Goal: Task Accomplishment & Management: Manage account settings

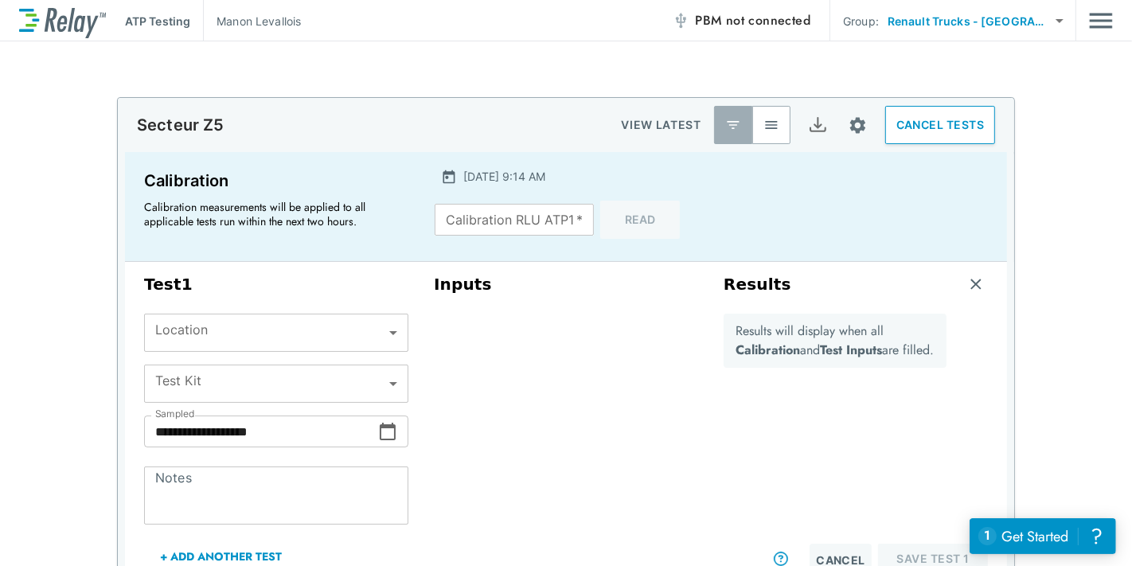
click at [929, 116] on button "CANCEL TESTS" at bounding box center [940, 125] width 110 height 38
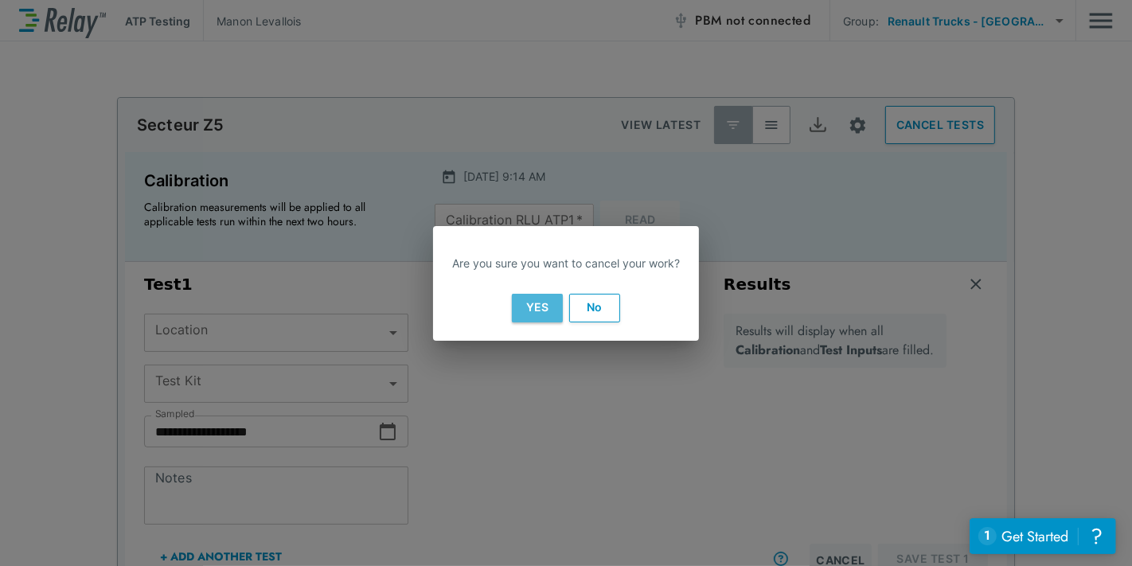
click at [540, 311] on button "Yes" at bounding box center [537, 308] width 51 height 29
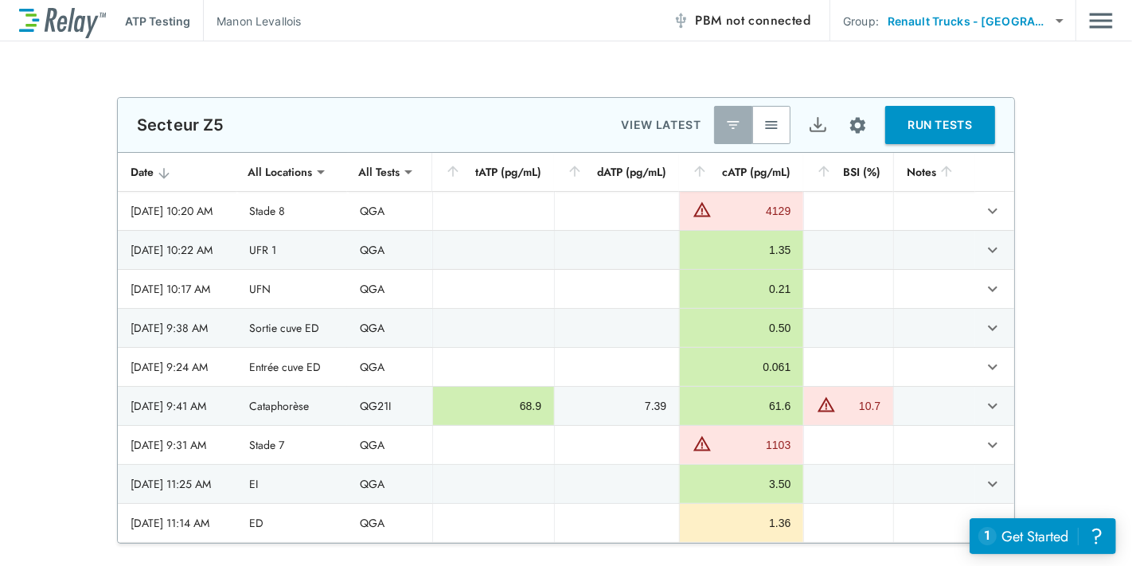
click at [768, 127] on img "button" at bounding box center [771, 125] width 16 height 16
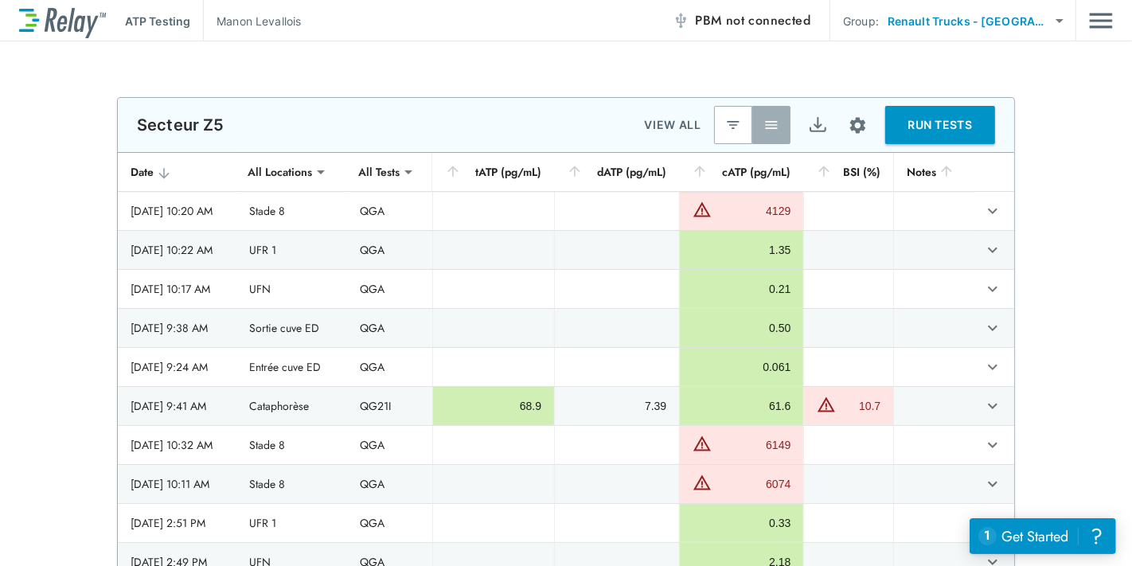
click at [731, 131] on img "button" at bounding box center [733, 125] width 16 height 16
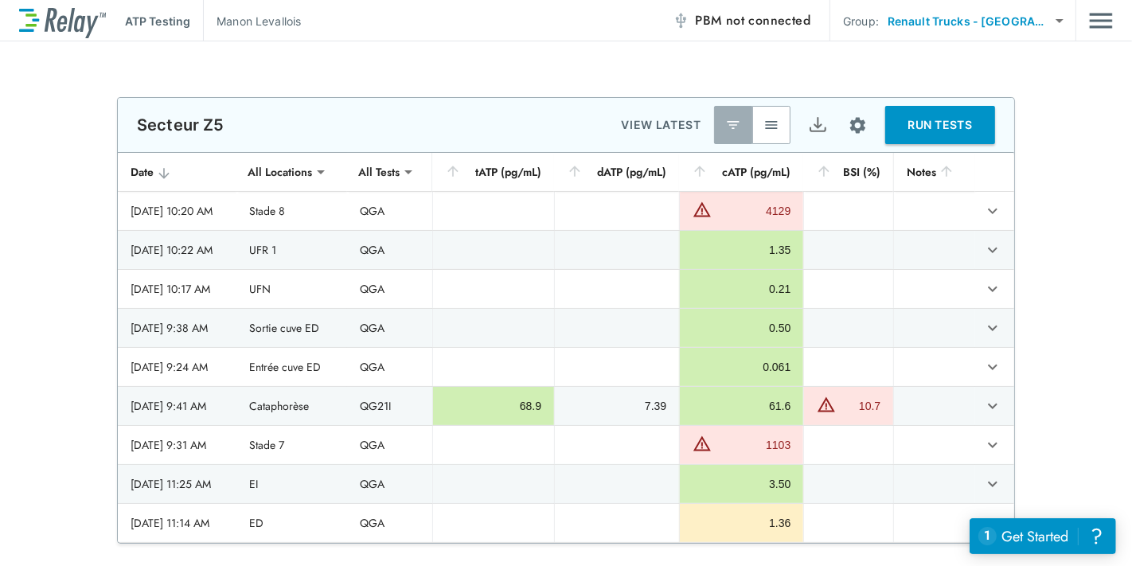
click at [764, 118] on img "button" at bounding box center [771, 125] width 16 height 16
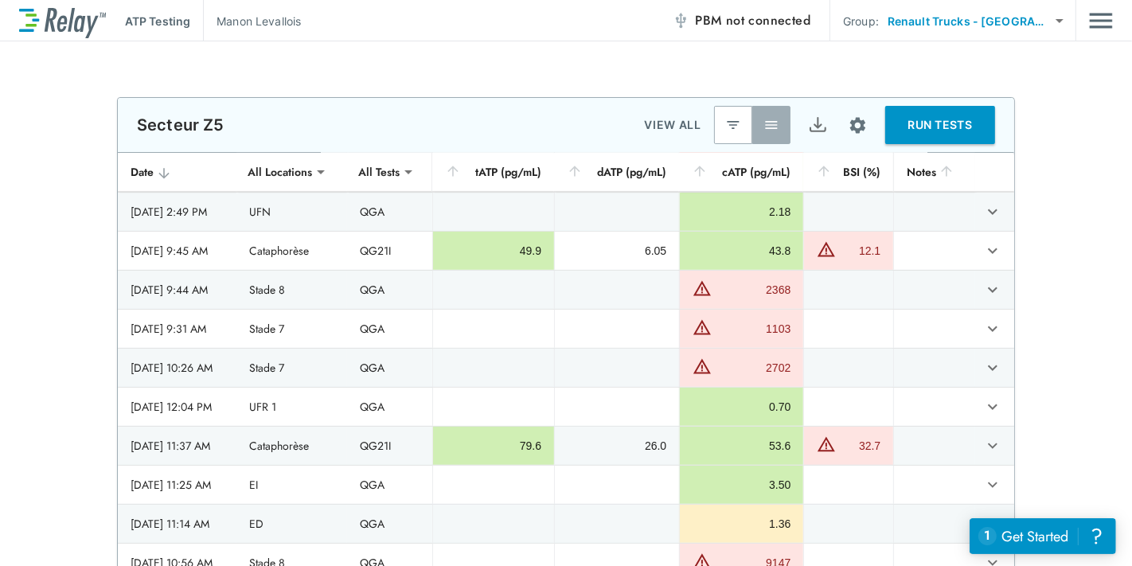
click at [1093, 208] on div "**********" at bounding box center [566, 337] width 1132 height 481
click at [319, 166] on body "**********" at bounding box center [566, 283] width 1132 height 566
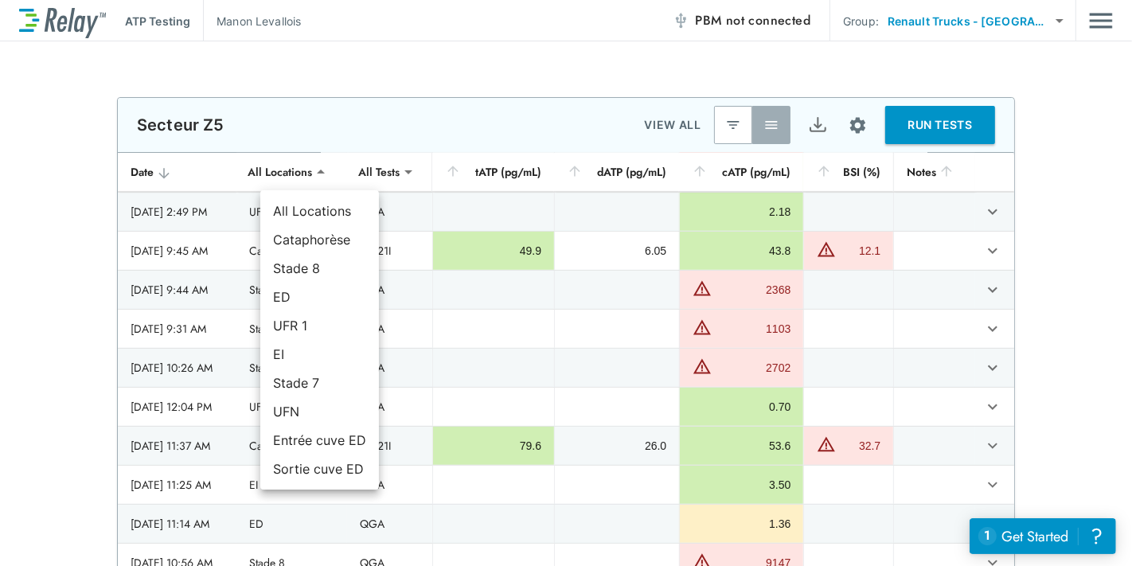
click at [319, 166] on div at bounding box center [566, 283] width 1132 height 566
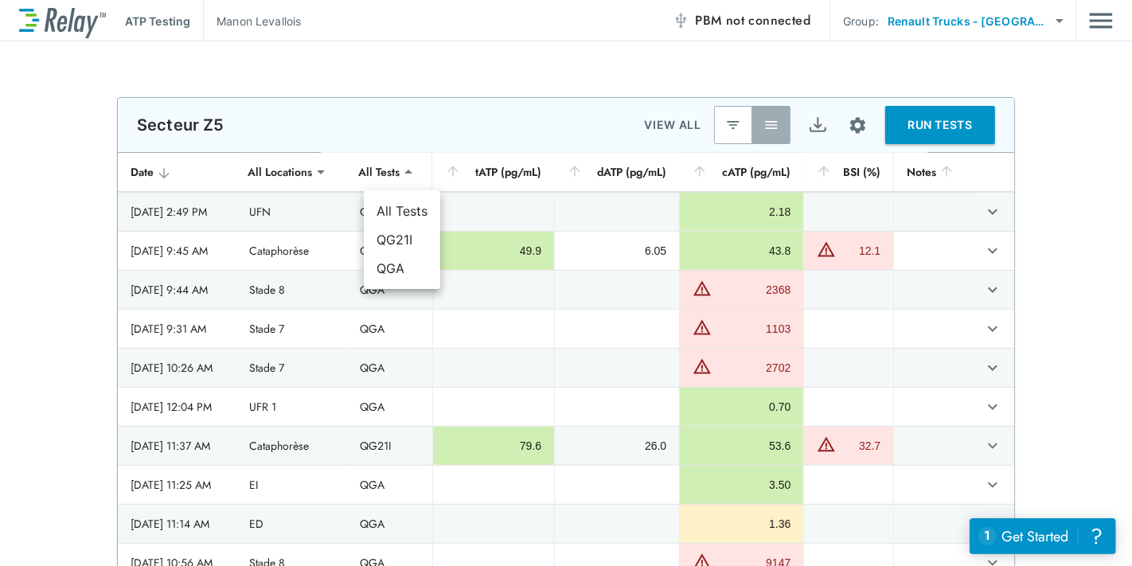
click at [393, 163] on body "**********" at bounding box center [566, 283] width 1132 height 566
click at [393, 163] on div at bounding box center [566, 283] width 1132 height 566
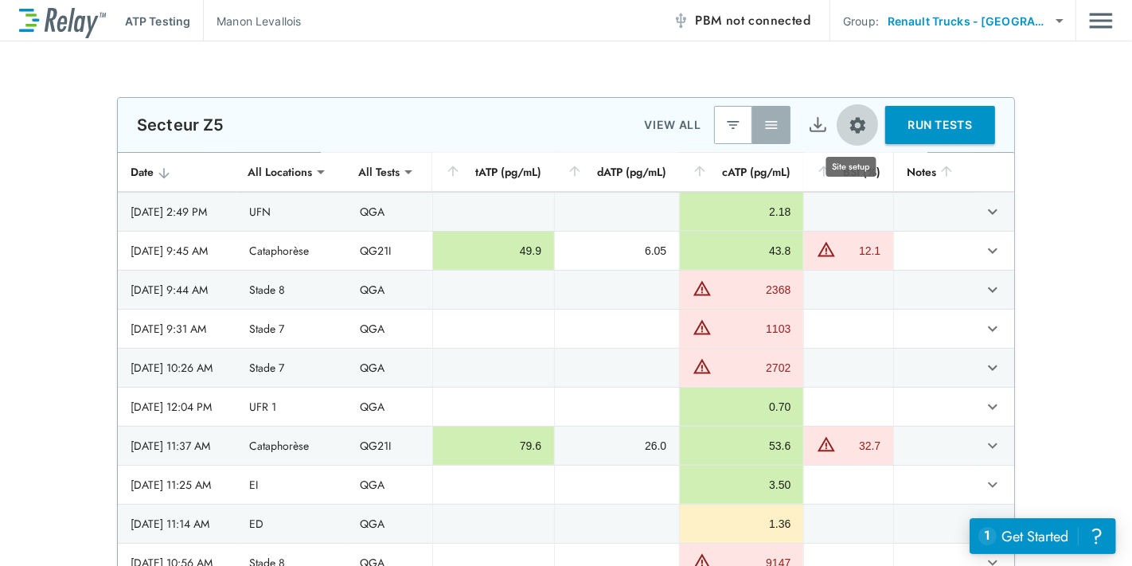
click at [850, 125] on img "Site setup" at bounding box center [858, 125] width 20 height 20
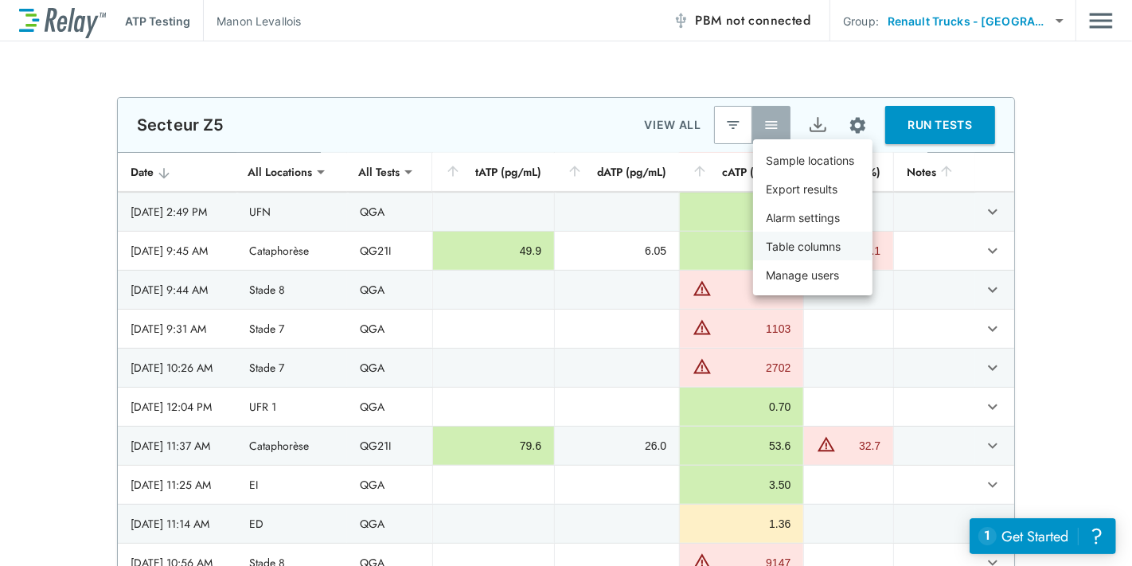
click at [833, 239] on p "Table columns" at bounding box center [803, 246] width 75 height 17
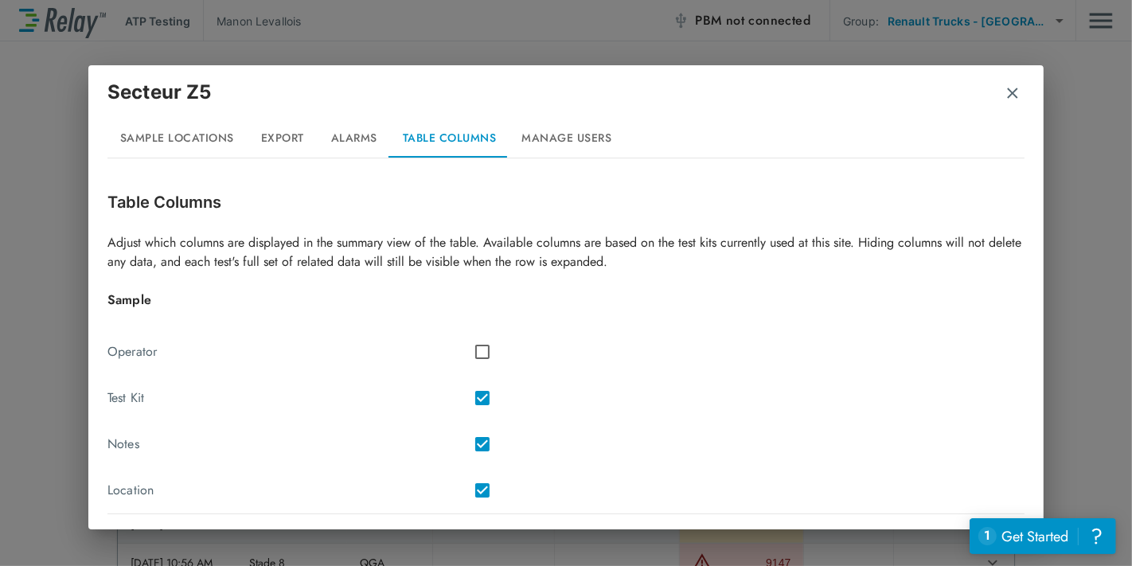
click at [1000, 91] on div "Secteur Z5" at bounding box center [565, 98] width 917 height 41
click at [1013, 90] on img "button" at bounding box center [1012, 93] width 16 height 16
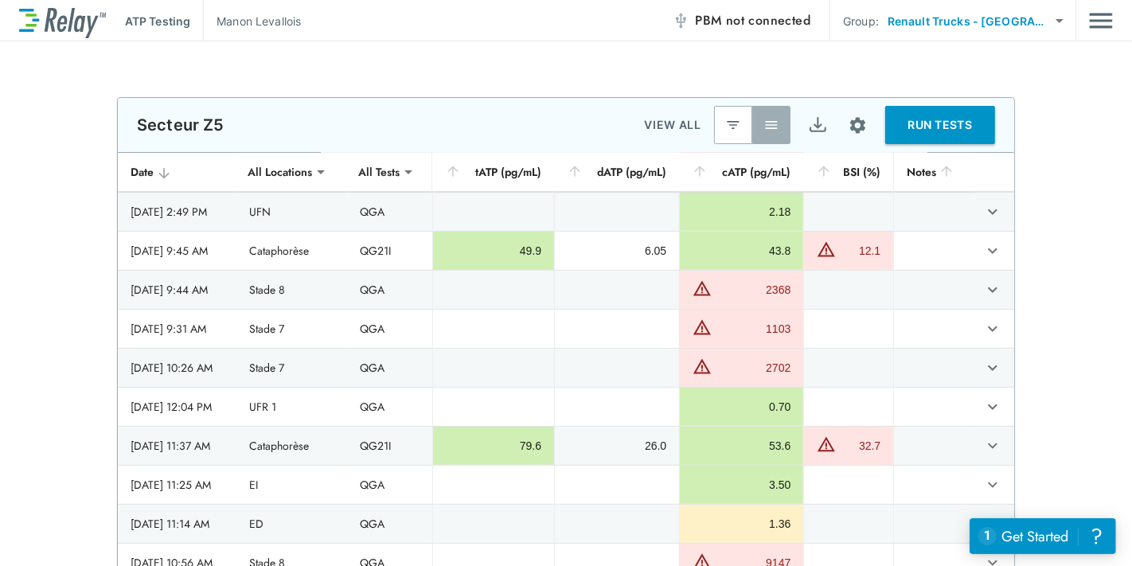
click at [1030, 85] on div "**********" at bounding box center [566, 303] width 1132 height 524
click at [1054, 372] on div "**********" at bounding box center [566, 337] width 1132 height 481
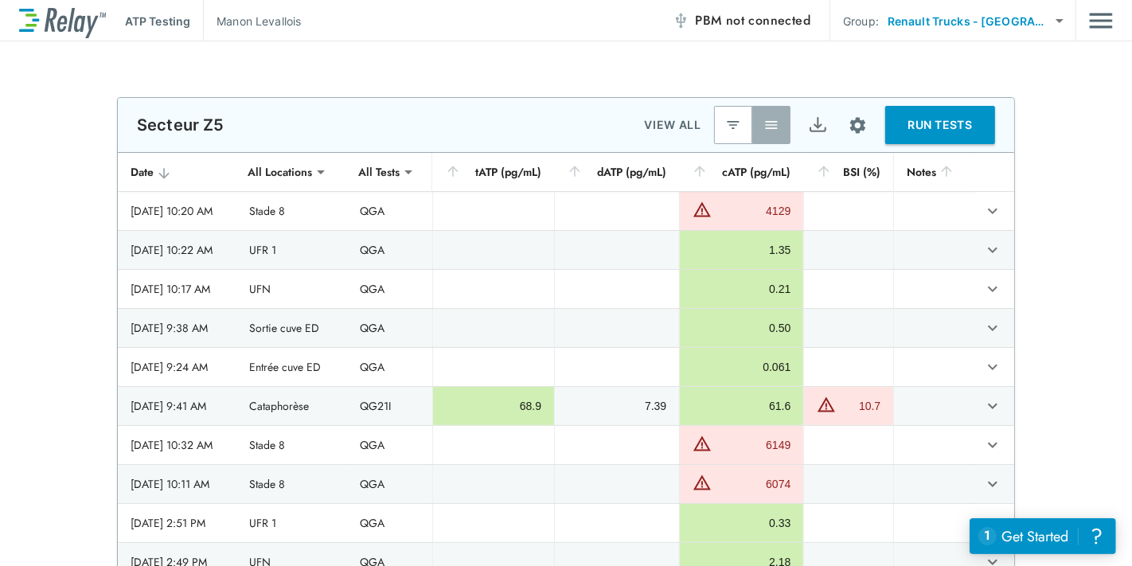
click at [1109, 112] on div "**********" at bounding box center [566, 337] width 1132 height 481
click at [836, 120] on button "Site setup" at bounding box center [857, 125] width 42 height 42
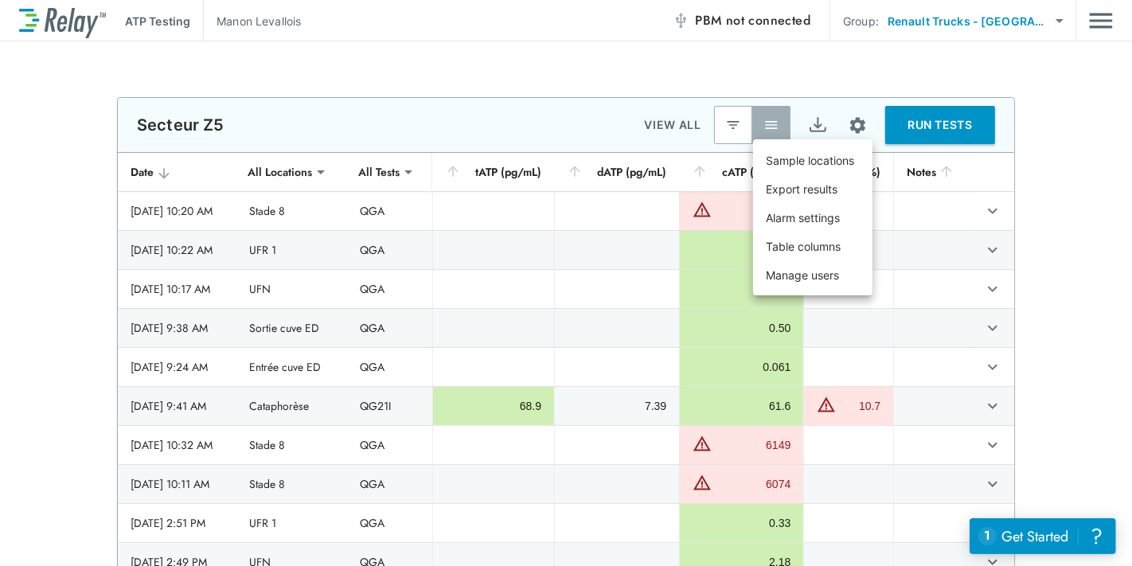
click at [1064, 163] on div at bounding box center [566, 283] width 1132 height 566
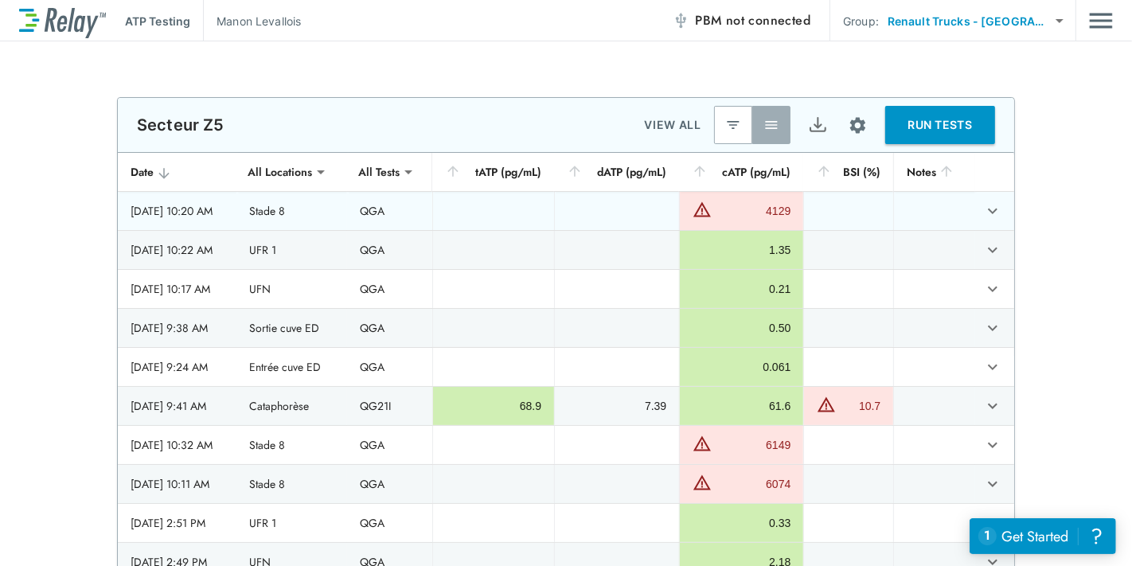
click at [988, 209] on icon "expand row" at bounding box center [993, 212] width 10 height 6
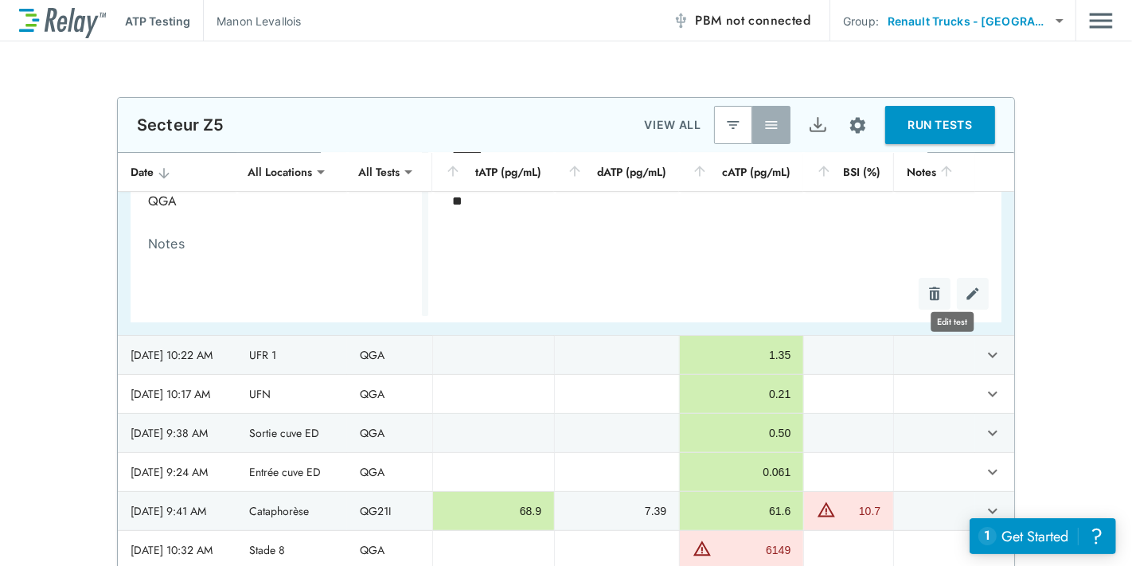
click at [965, 289] on img "Edit test" at bounding box center [973, 294] width 16 height 16
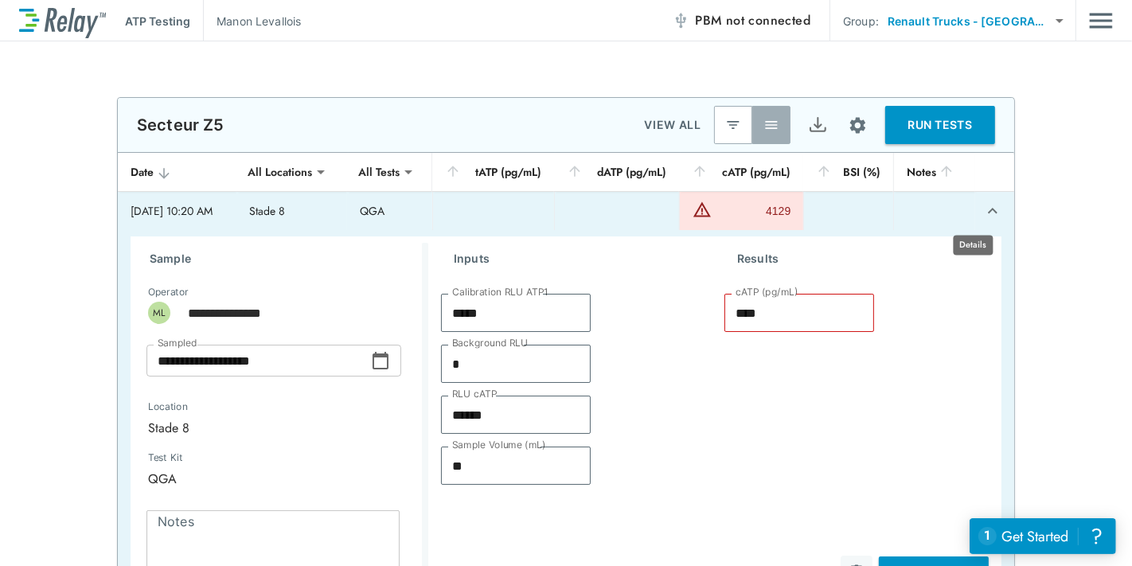
click at [988, 210] on icon "expand row" at bounding box center [993, 211] width 10 height 6
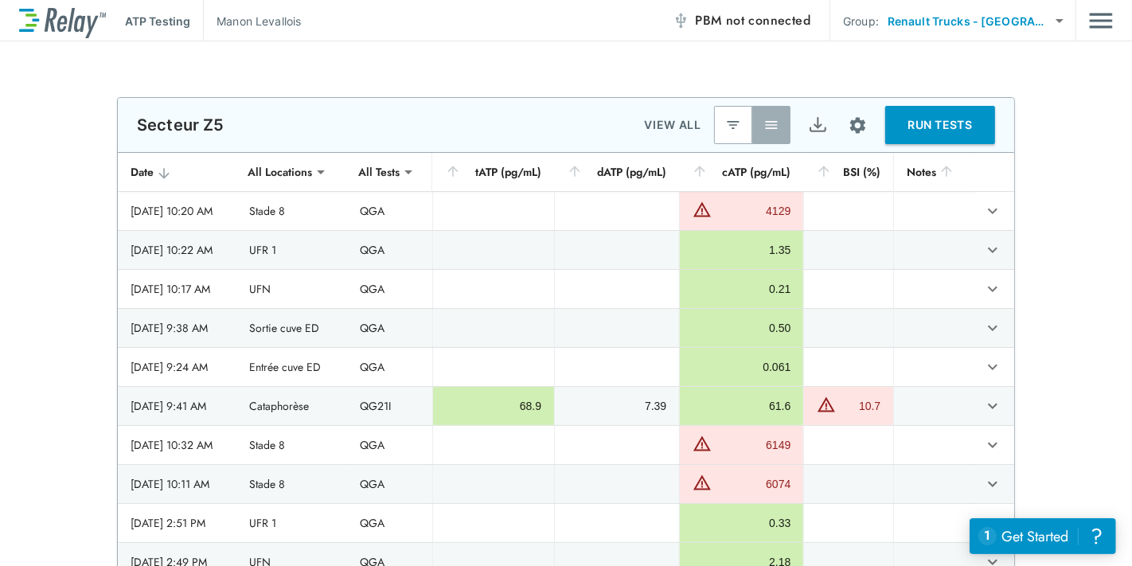
click at [1038, 187] on div "**********" at bounding box center [566, 337] width 1132 height 481
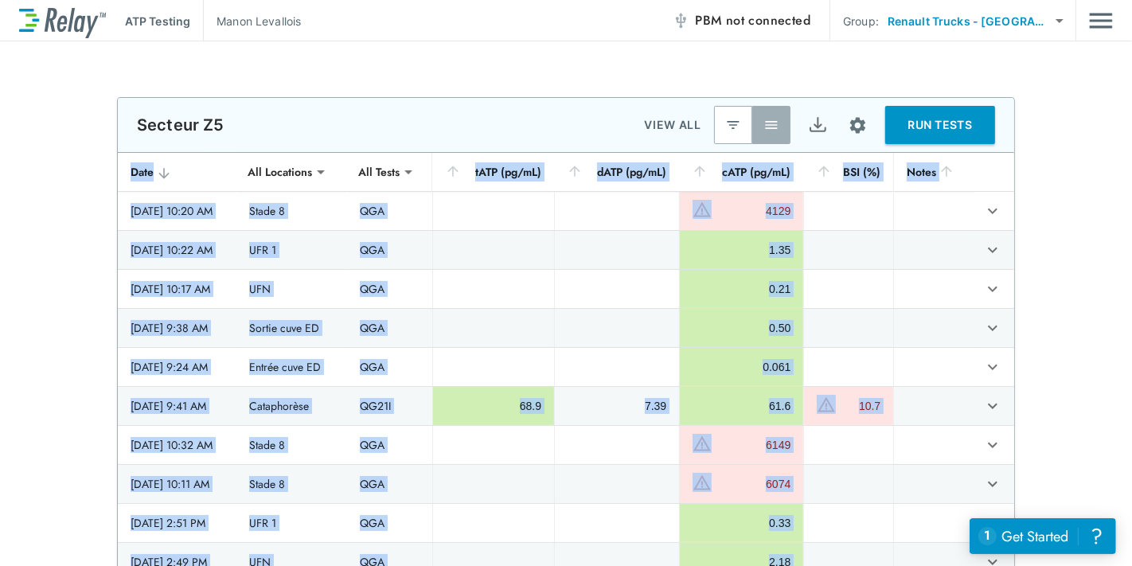
click at [1038, 187] on div "**********" at bounding box center [566, 337] width 1132 height 481
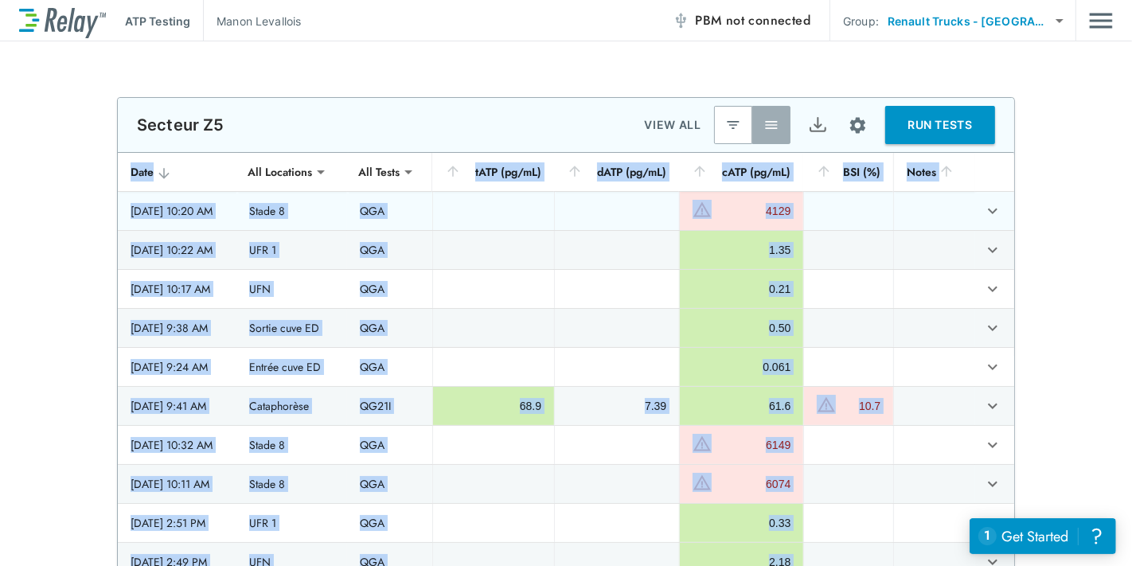
click at [985, 208] on td "sticky table" at bounding box center [994, 211] width 39 height 38
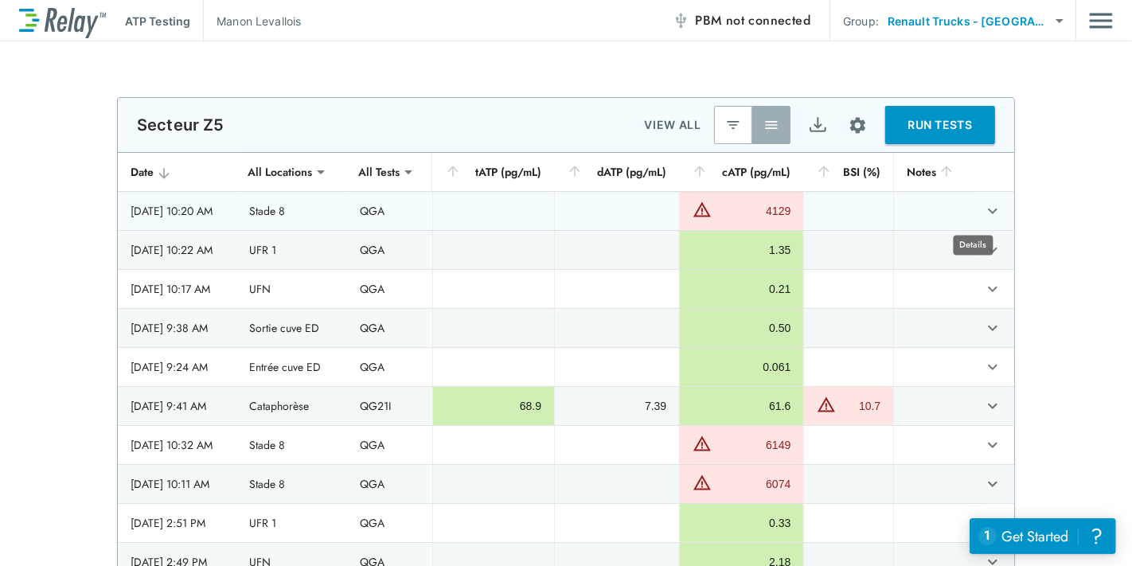
click at [983, 208] on icon "expand row" at bounding box center [992, 210] width 19 height 19
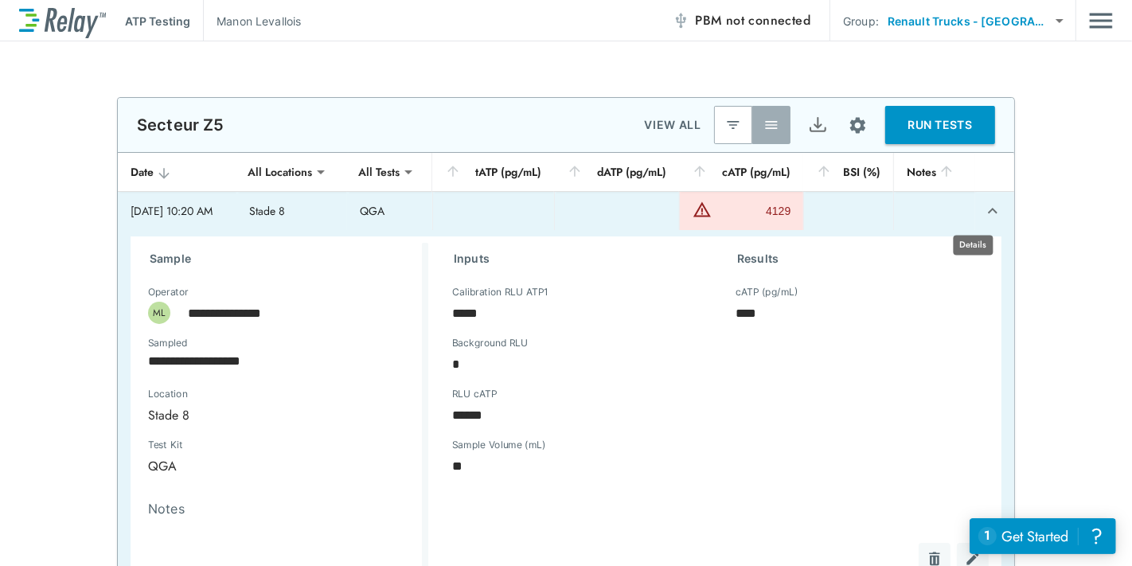
click at [983, 208] on icon "expand row" at bounding box center [992, 210] width 19 height 19
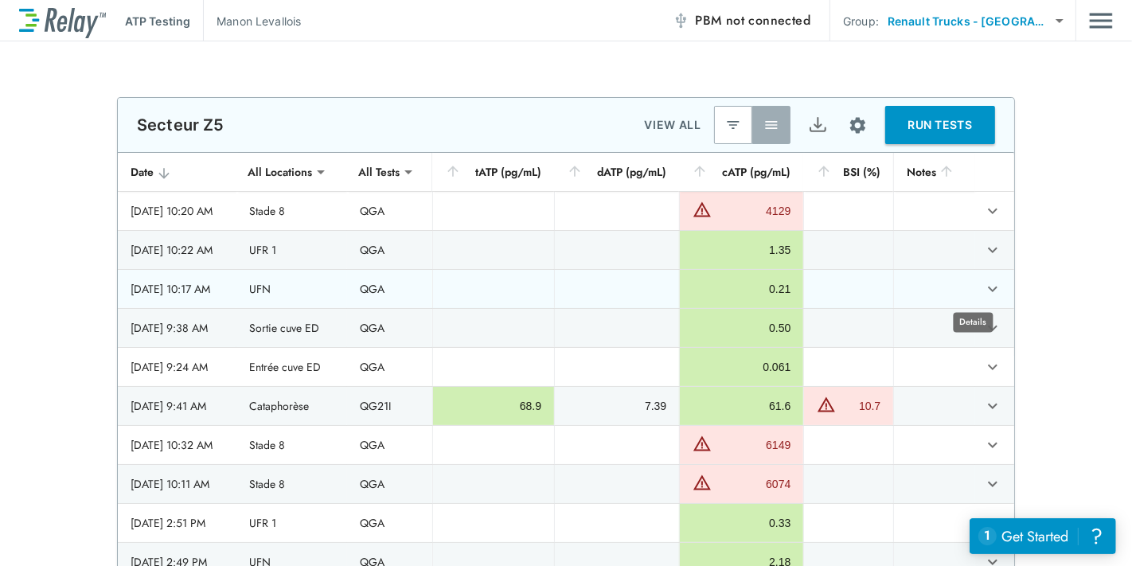
click at [983, 282] on icon "expand row" at bounding box center [992, 288] width 19 height 19
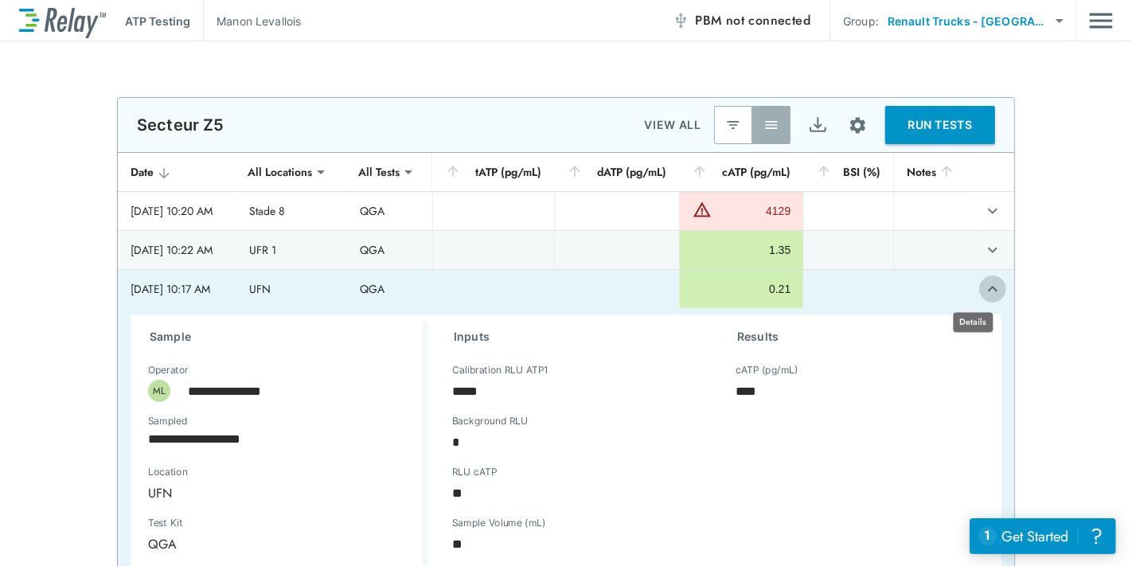
click at [983, 293] on icon "expand row" at bounding box center [992, 288] width 19 height 19
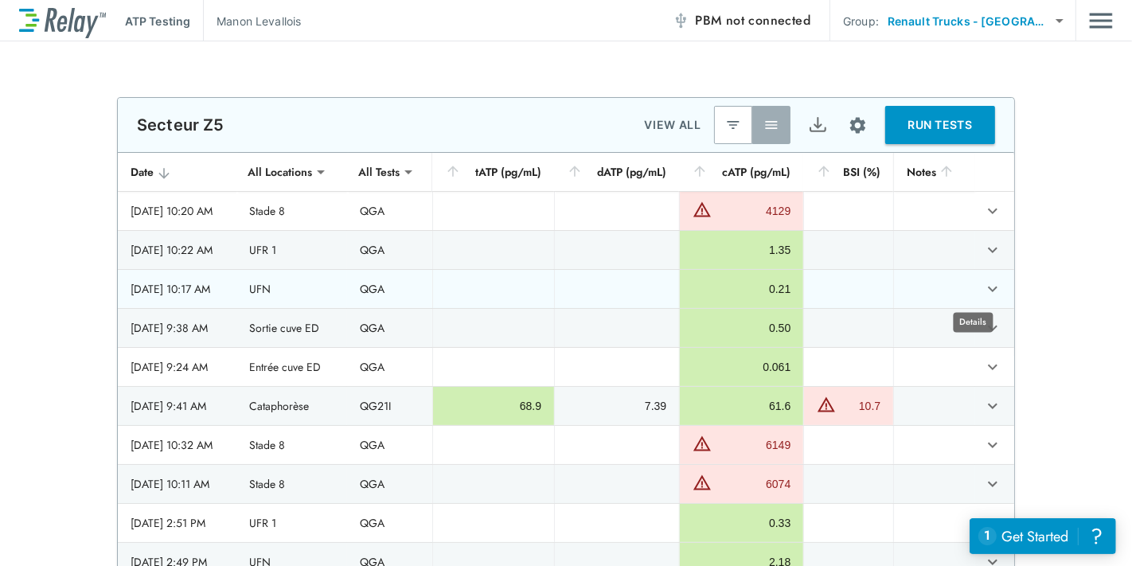
click at [983, 293] on icon "expand row" at bounding box center [992, 288] width 19 height 19
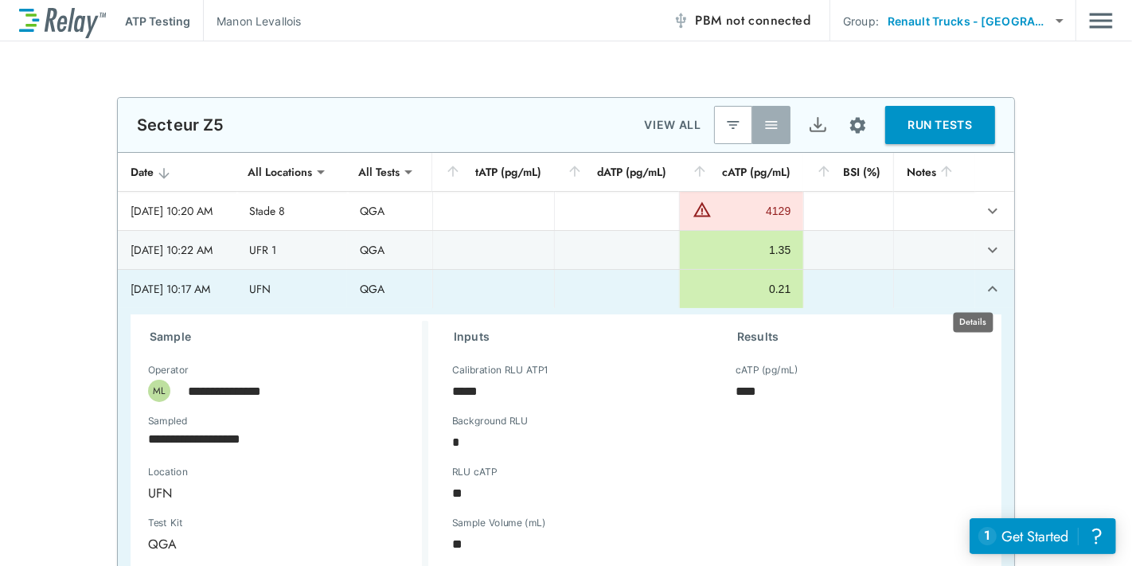
click at [983, 293] on icon "expand row" at bounding box center [992, 288] width 19 height 19
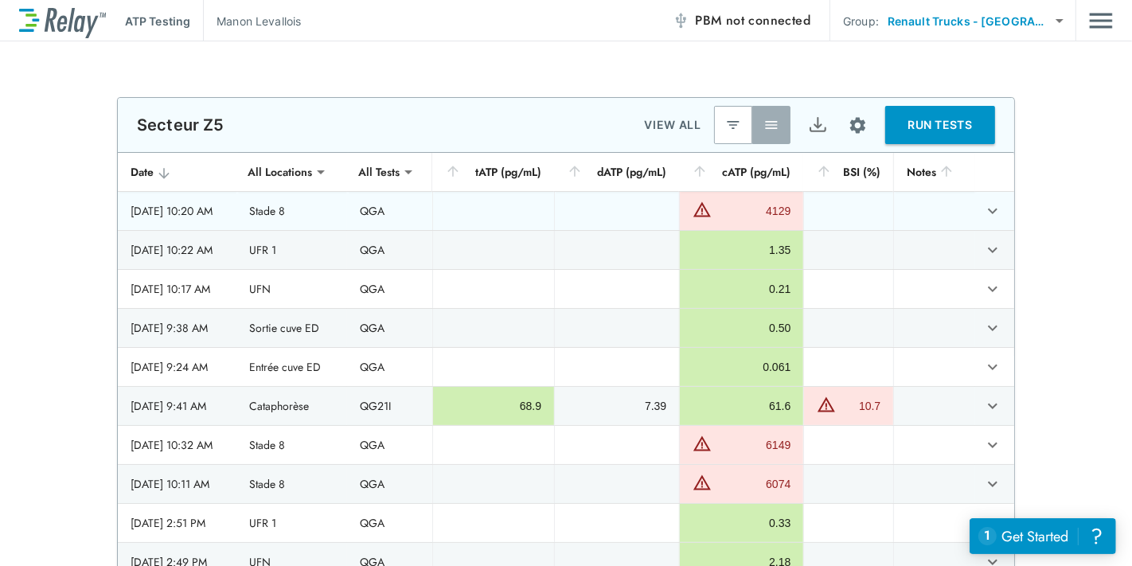
click at [975, 195] on td "sticky table" at bounding box center [994, 211] width 39 height 38
click at [983, 207] on icon "expand row" at bounding box center [992, 210] width 19 height 19
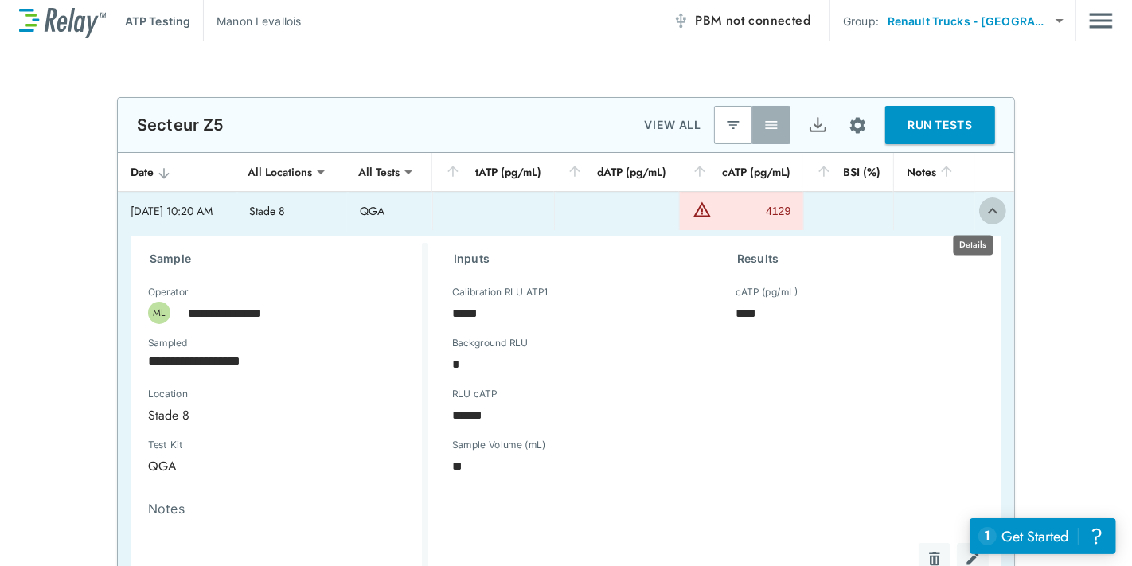
click at [983, 218] on icon "expand row" at bounding box center [992, 210] width 19 height 19
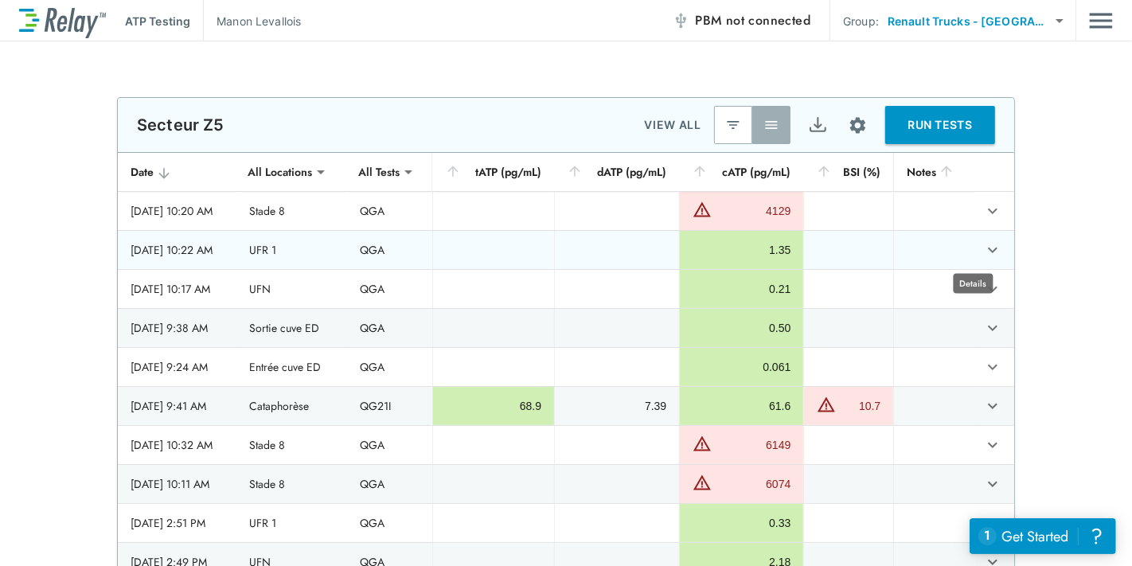
click at [988, 250] on icon "expand row" at bounding box center [993, 251] width 10 height 6
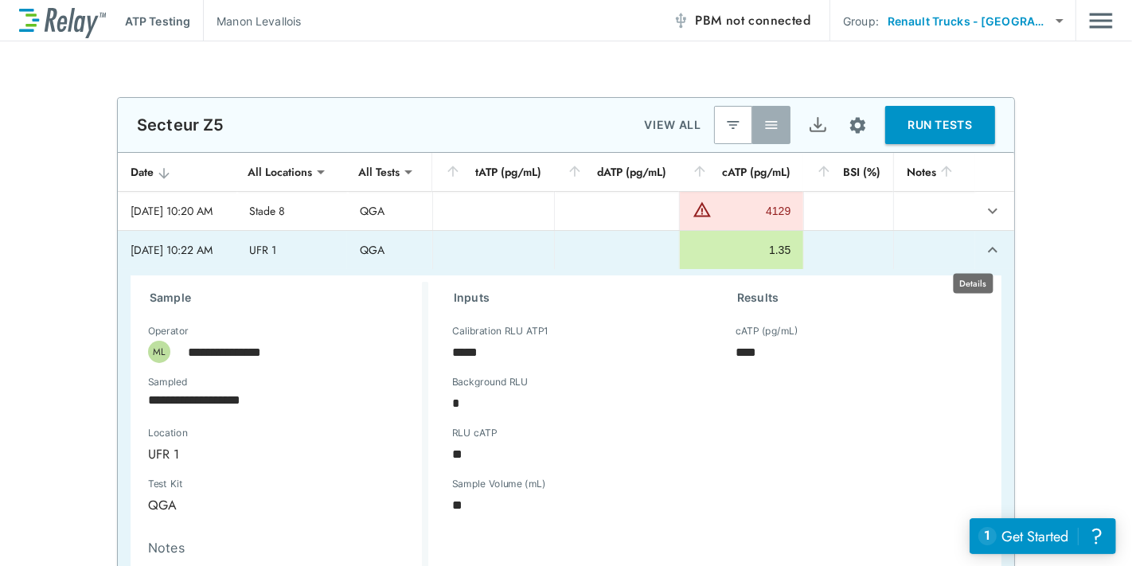
click at [983, 250] on icon "expand row" at bounding box center [992, 249] width 19 height 19
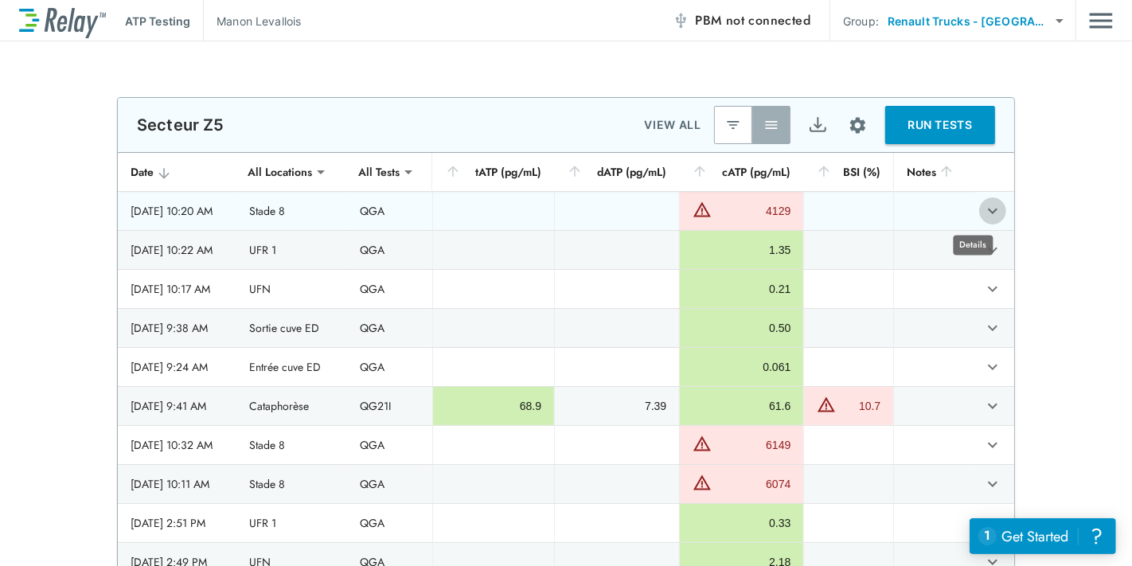
click at [983, 216] on icon "expand row" at bounding box center [992, 210] width 19 height 19
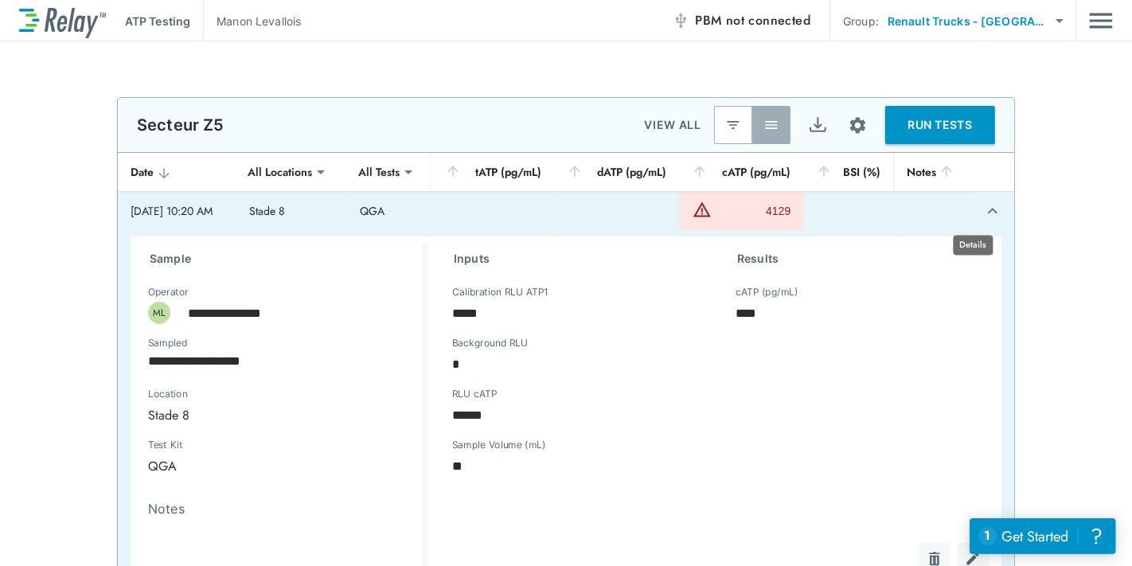
click at [983, 213] on icon "expand row" at bounding box center [992, 210] width 19 height 19
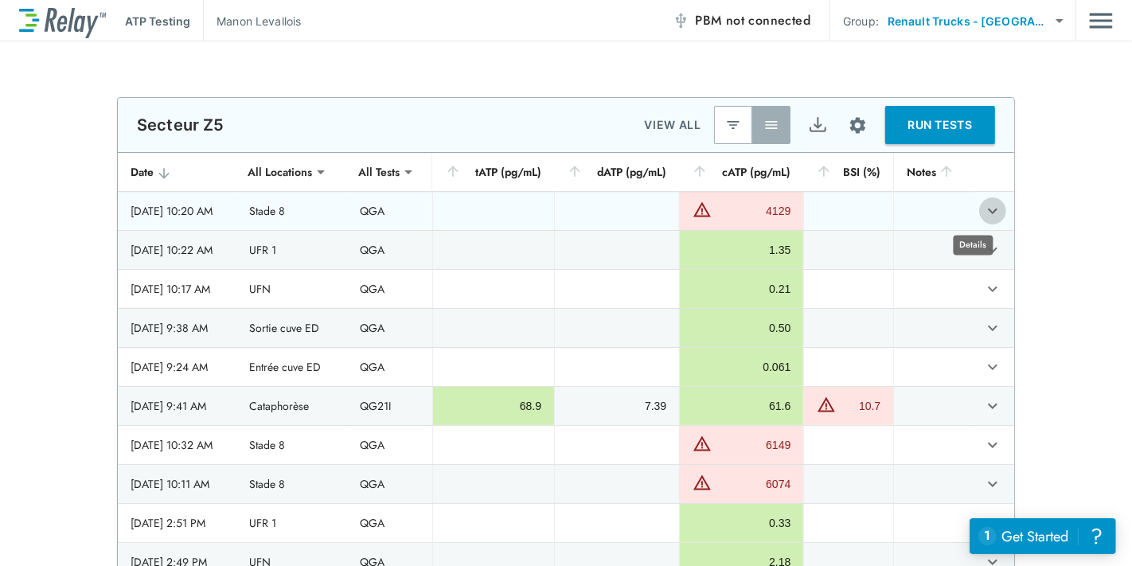
click at [983, 213] on icon "expand row" at bounding box center [992, 210] width 19 height 19
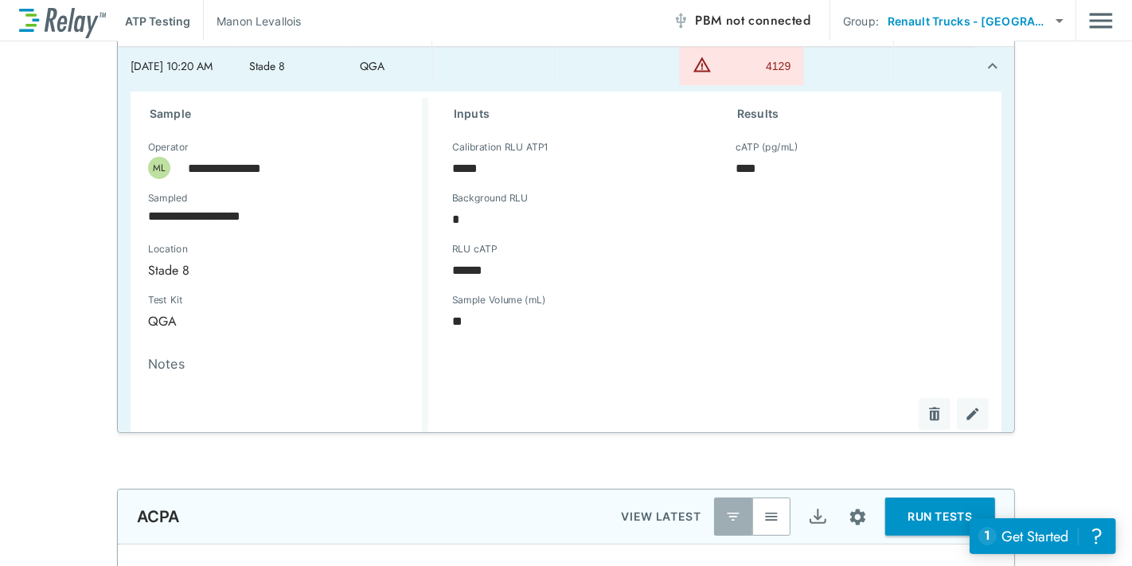
scroll to position [88, 0]
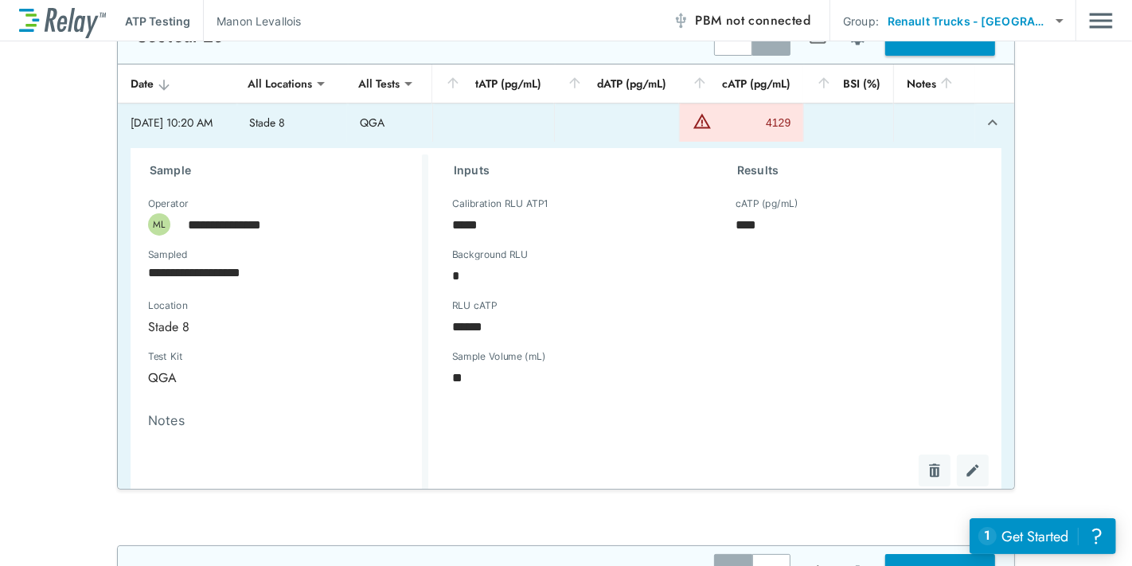
click at [983, 125] on icon "expand row" at bounding box center [992, 122] width 19 height 19
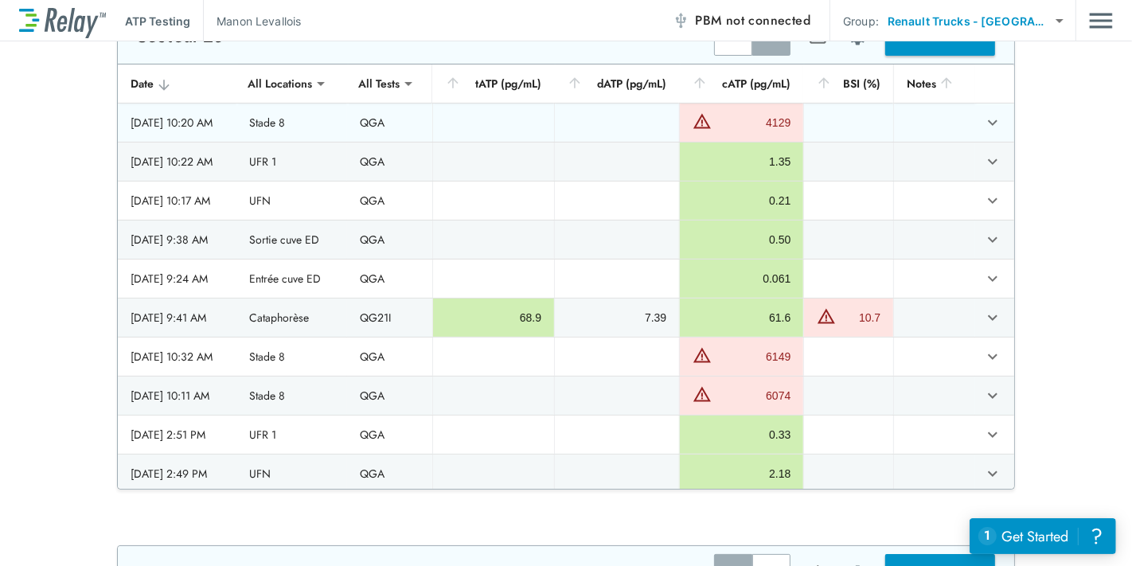
click at [988, 120] on icon "expand row" at bounding box center [993, 123] width 10 height 6
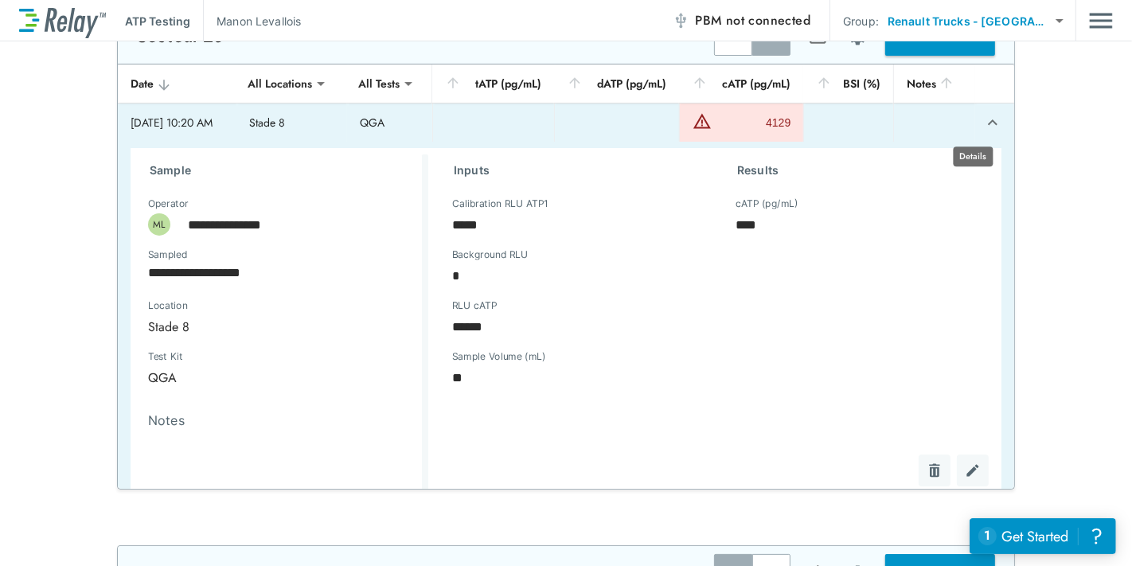
click at [983, 120] on icon "expand row" at bounding box center [992, 122] width 19 height 19
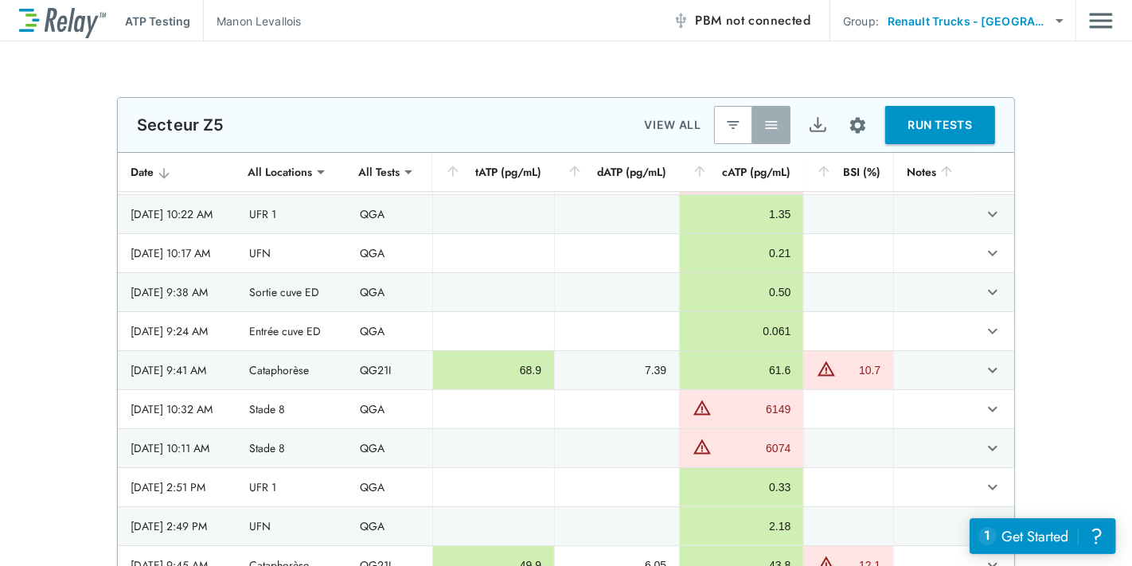
scroll to position [0, 0]
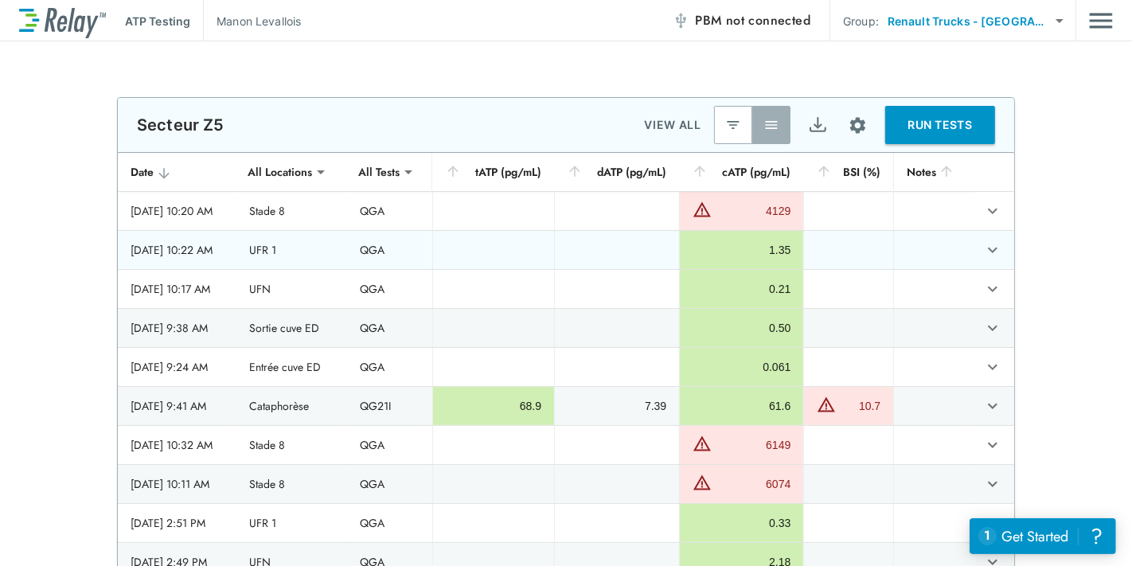
click at [991, 244] on td "sticky table" at bounding box center [994, 250] width 39 height 38
click at [983, 248] on icon "expand row" at bounding box center [992, 249] width 19 height 19
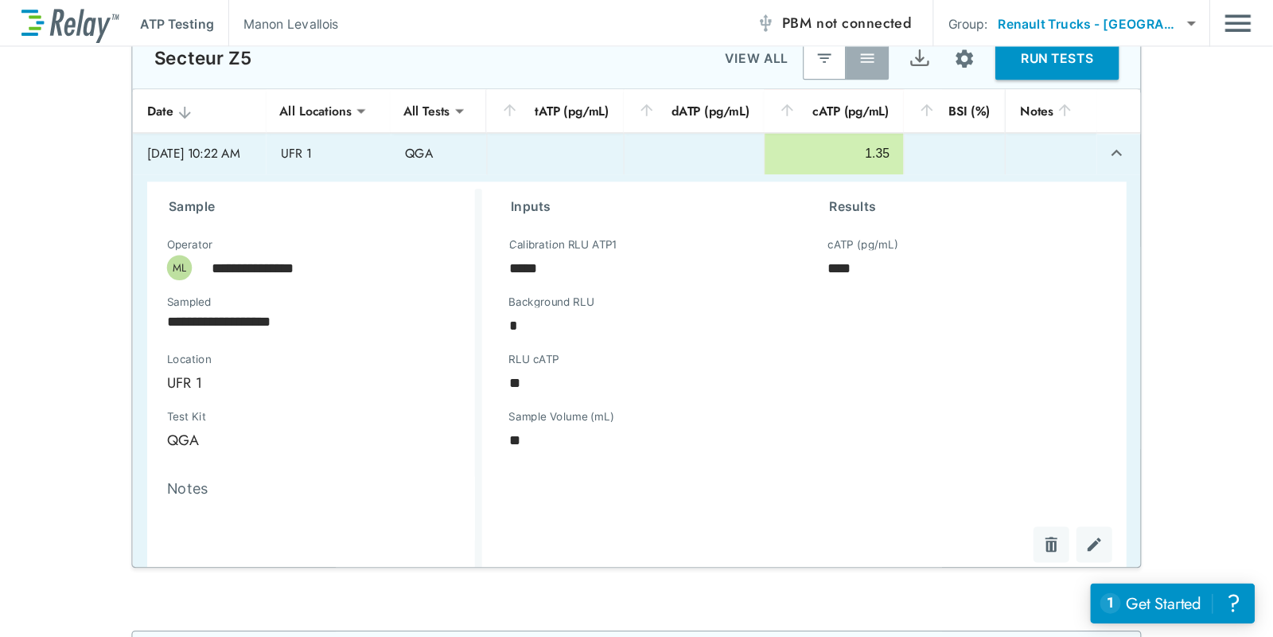
scroll to position [88, 0]
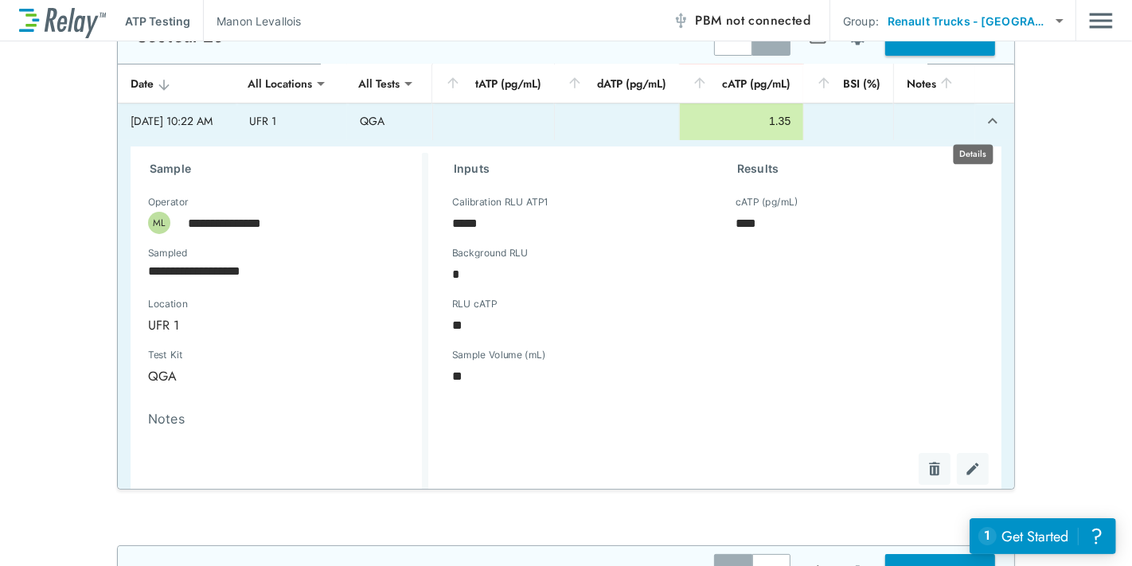
click at [984, 122] on button "expand row" at bounding box center [992, 120] width 27 height 27
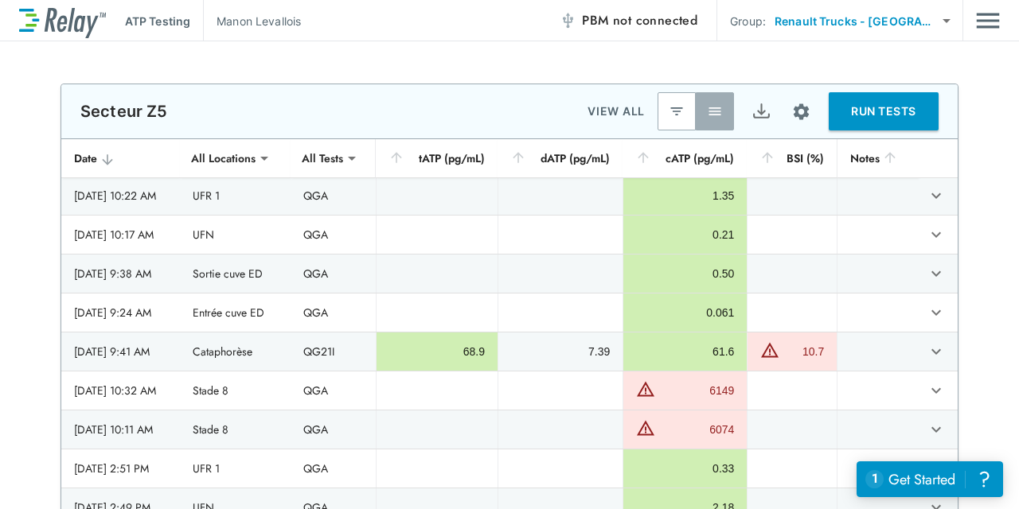
scroll to position [19, 0]
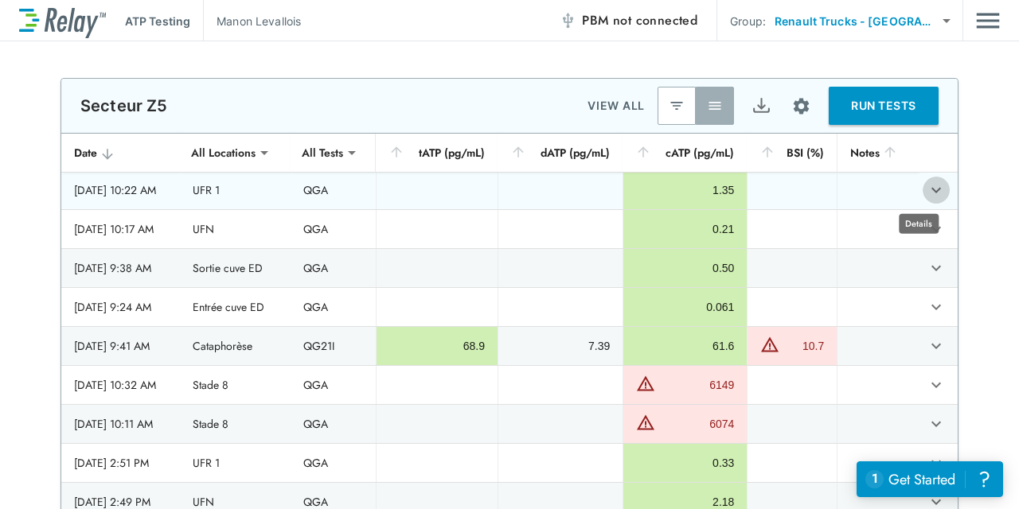
click at [926, 192] on icon "expand row" at bounding box center [935, 190] width 19 height 19
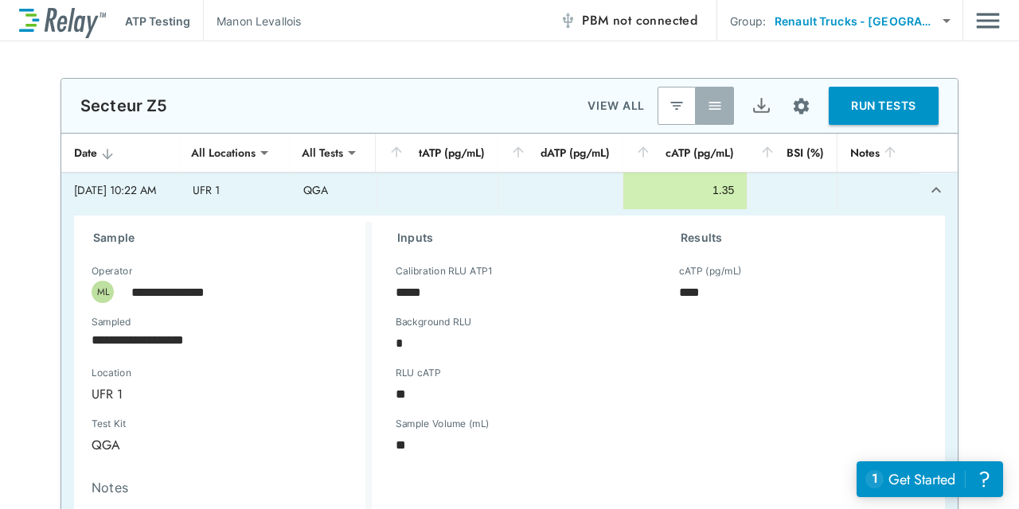
click at [931, 190] on icon "expand row" at bounding box center [936, 190] width 10 height 6
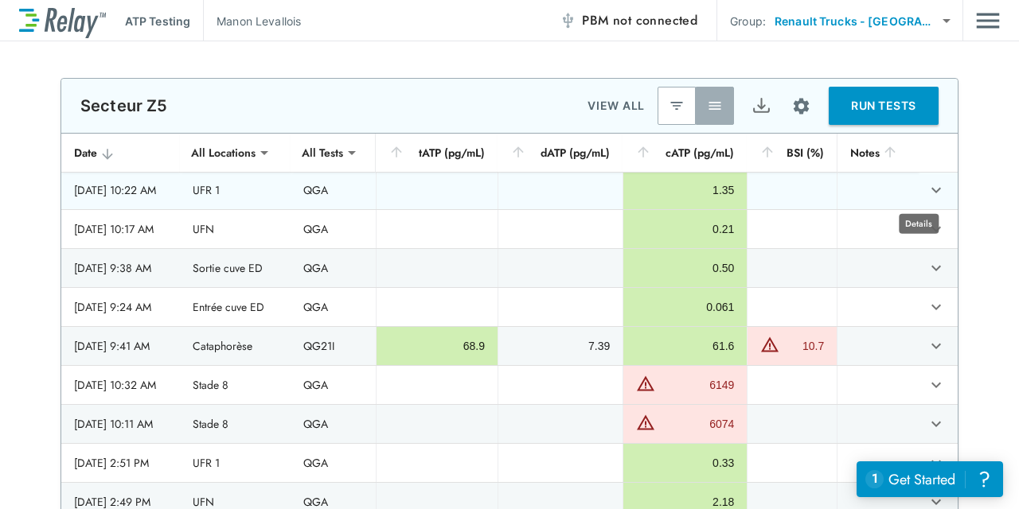
click at [926, 190] on icon "expand row" at bounding box center [935, 190] width 19 height 19
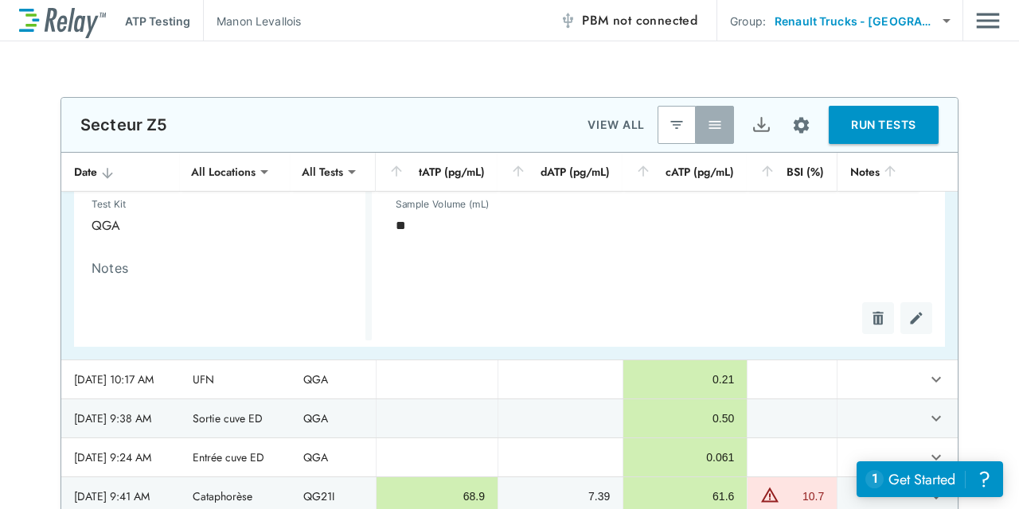
scroll to position [359, 0]
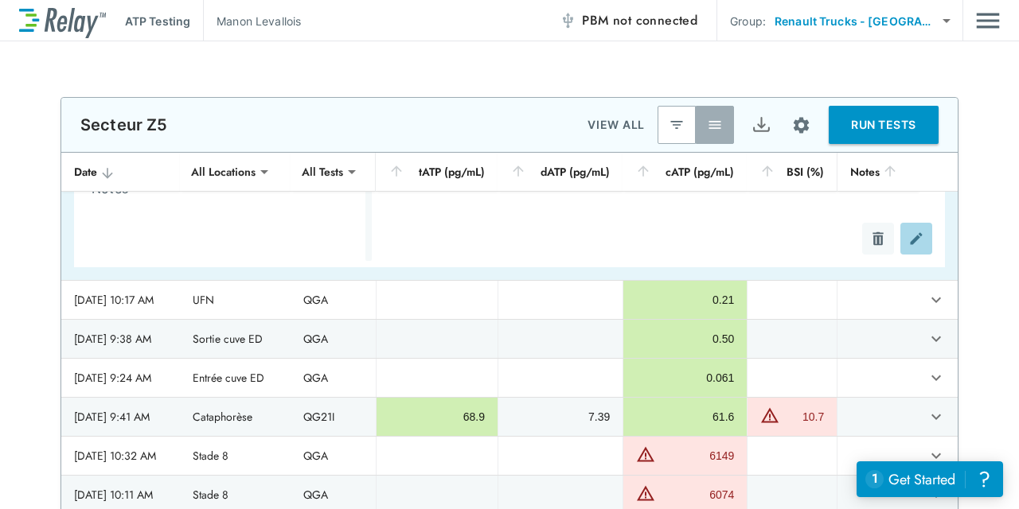
click at [900, 246] on button "sticky table" at bounding box center [916, 239] width 32 height 32
click at [922, 73] on div "**********" at bounding box center [509, 275] width 1019 height 468
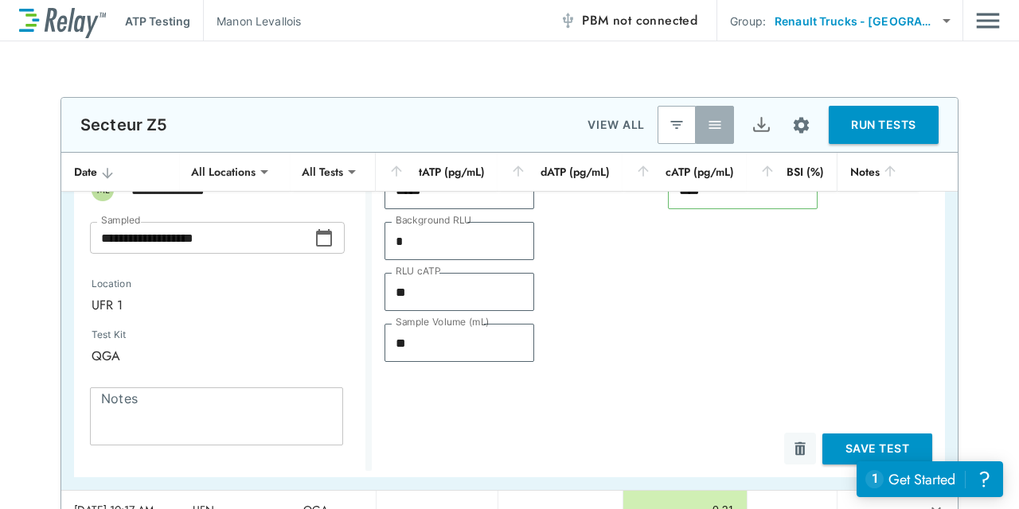
scroll to position [0, 0]
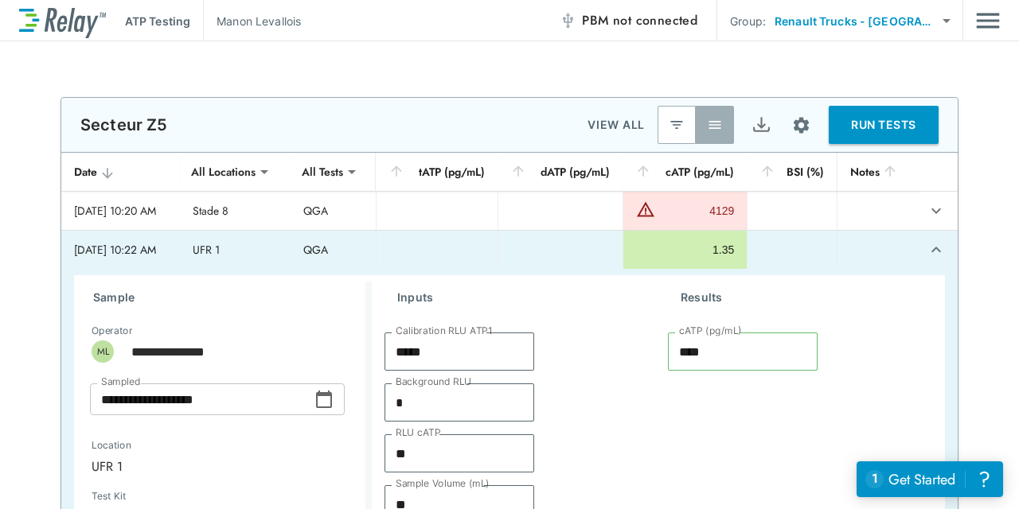
click at [926, 242] on icon "expand row" at bounding box center [935, 249] width 19 height 19
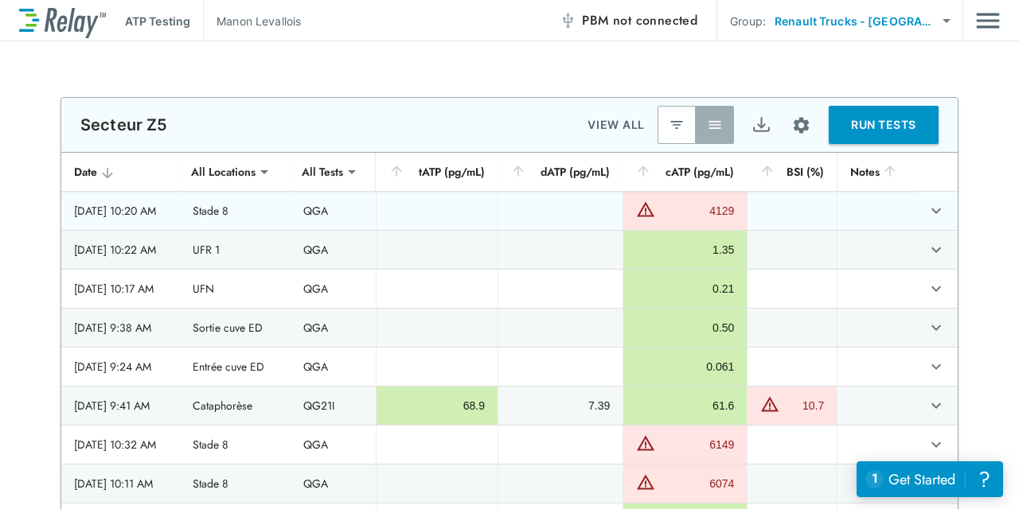
click at [922, 220] on button "expand row" at bounding box center [935, 210] width 27 height 27
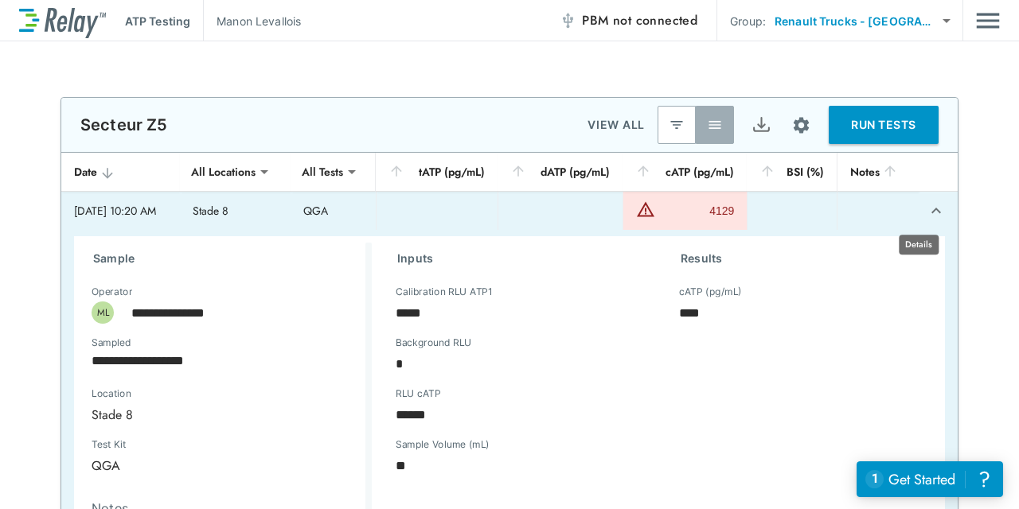
click at [922, 220] on button "expand row" at bounding box center [935, 210] width 27 height 27
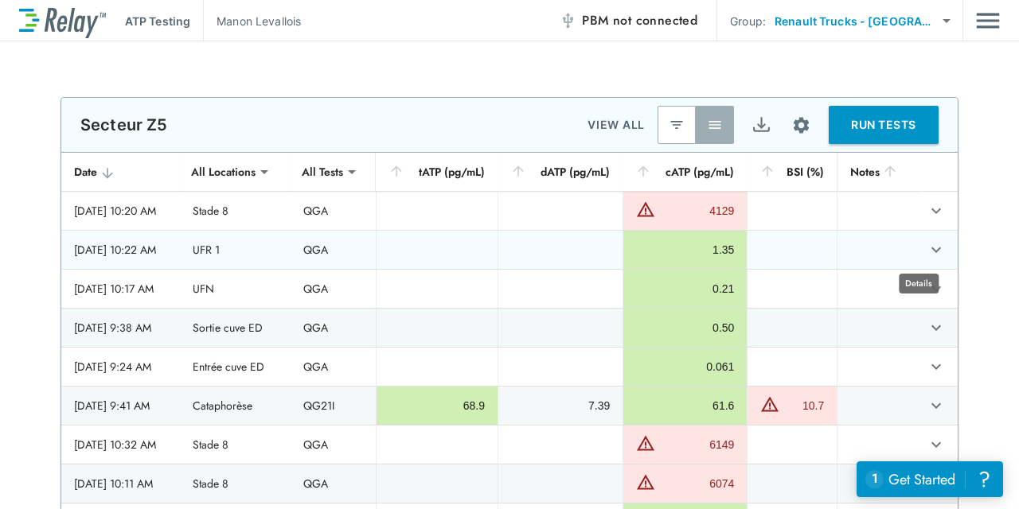
click at [926, 245] on icon "expand row" at bounding box center [935, 249] width 19 height 19
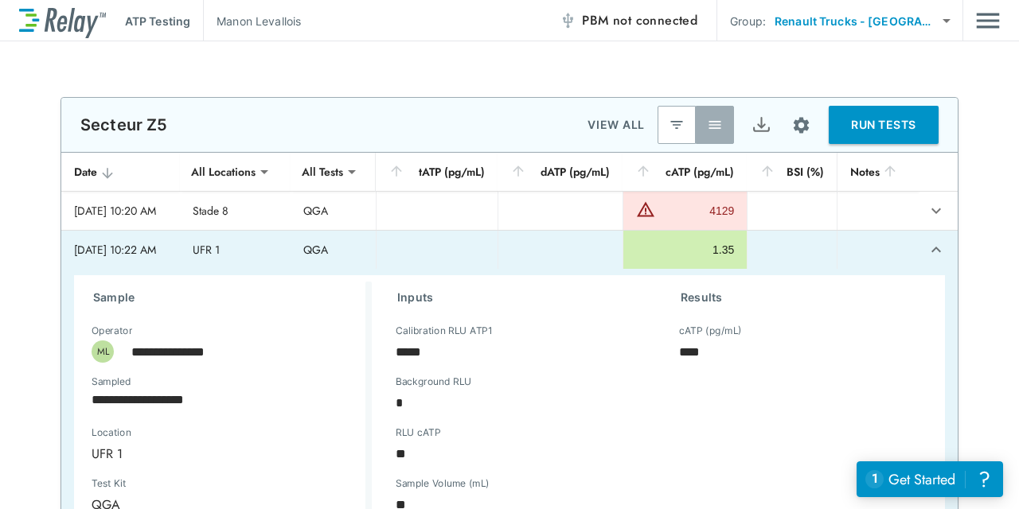
click at [926, 255] on icon "expand row" at bounding box center [935, 249] width 19 height 19
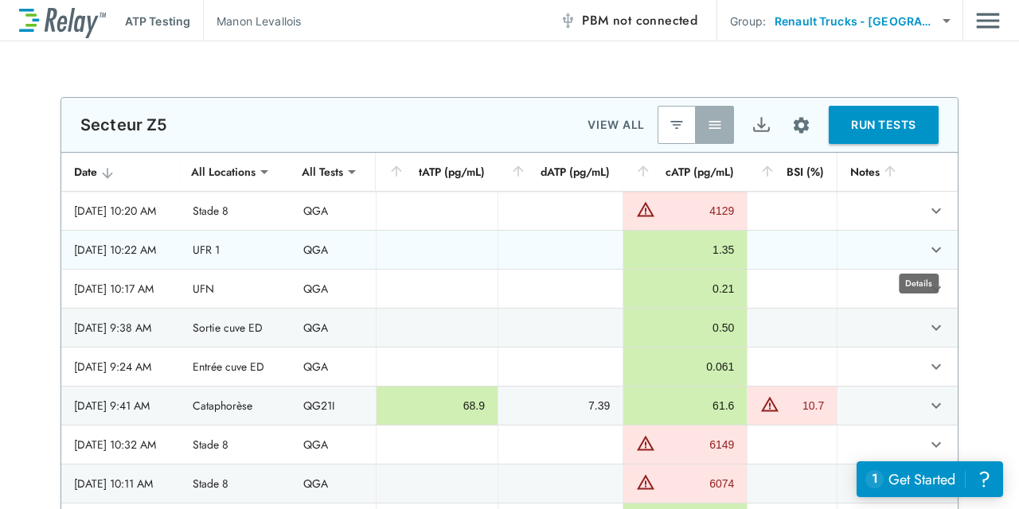
click at [926, 255] on icon "expand row" at bounding box center [935, 249] width 19 height 19
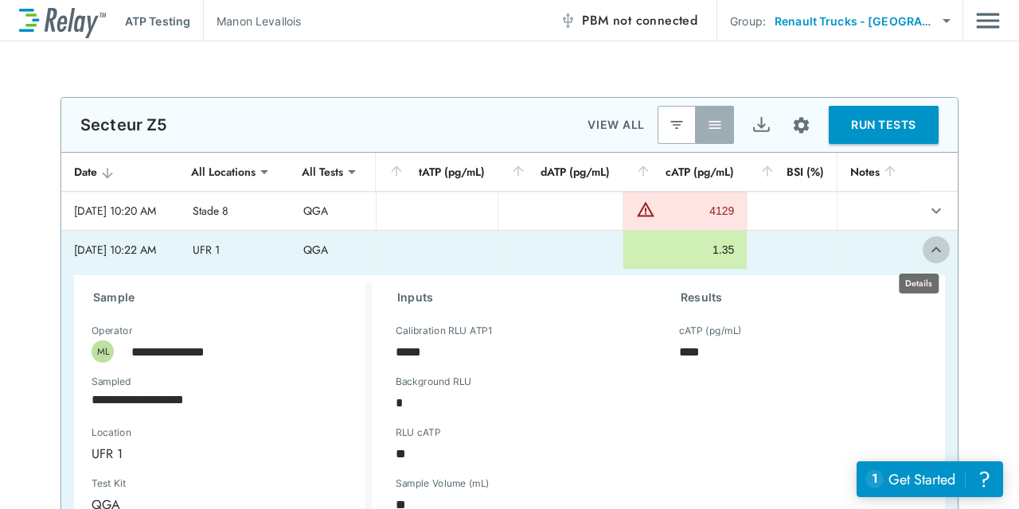
click at [926, 248] on icon "expand row" at bounding box center [935, 249] width 19 height 19
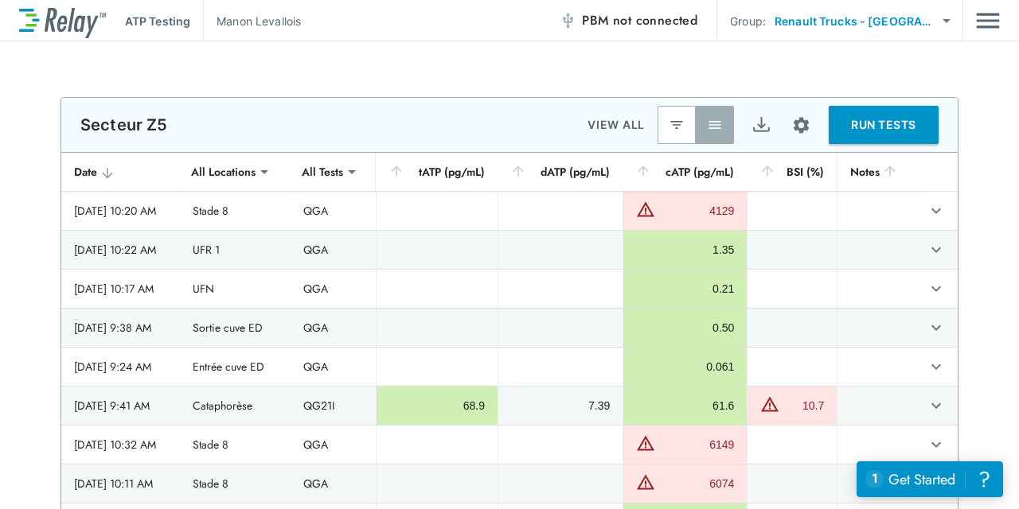
click at [954, 49] on div "**********" at bounding box center [509, 275] width 1019 height 468
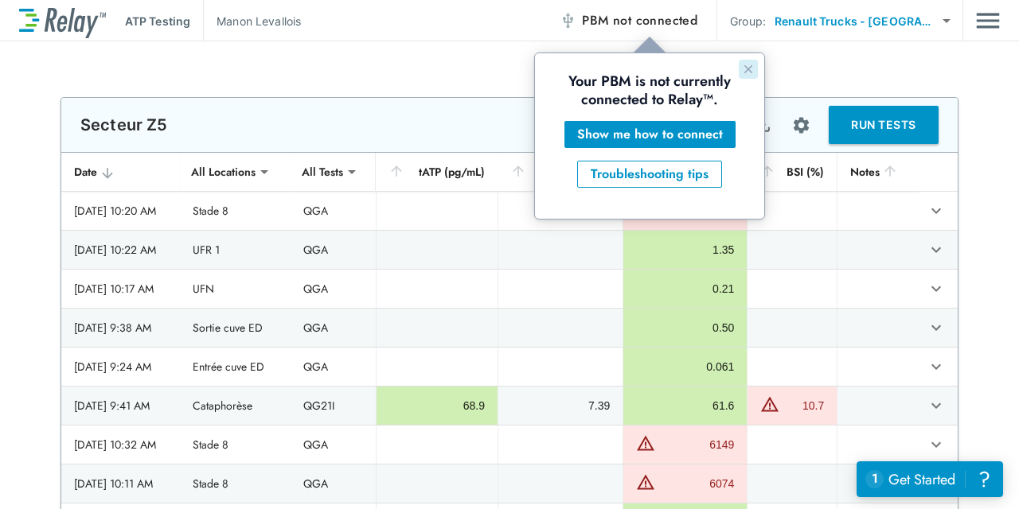
click at [746, 64] on icon "Close guide" at bounding box center [748, 69] width 13 height 13
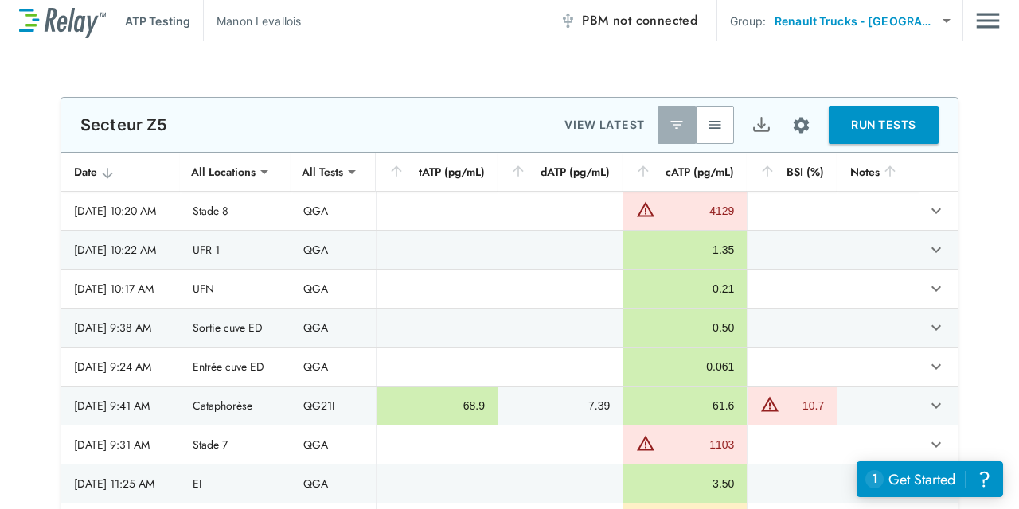
click at [858, 126] on button "RUN TESTS" at bounding box center [883, 125] width 110 height 38
